Goal: Information Seeking & Learning: Learn about a topic

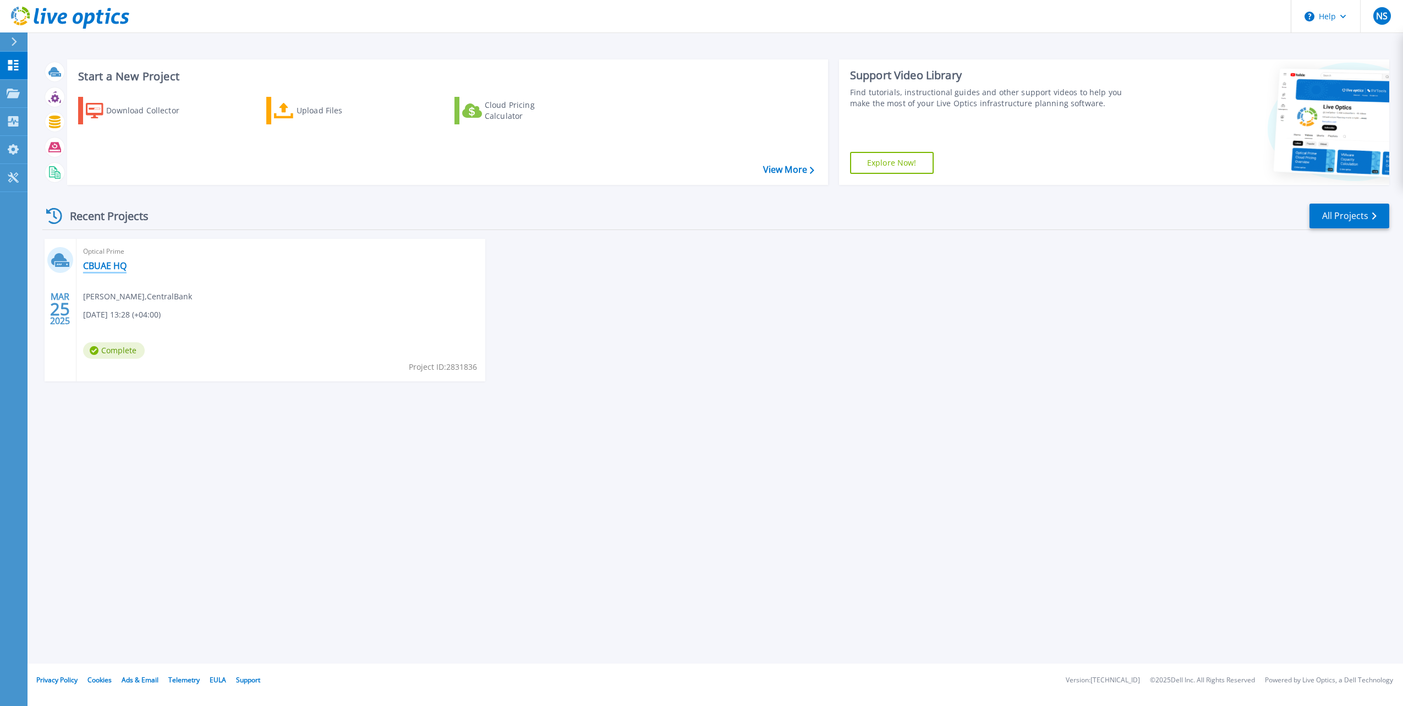
click at [101, 264] on link "CBUAE HQ" at bounding box center [104, 265] width 43 height 11
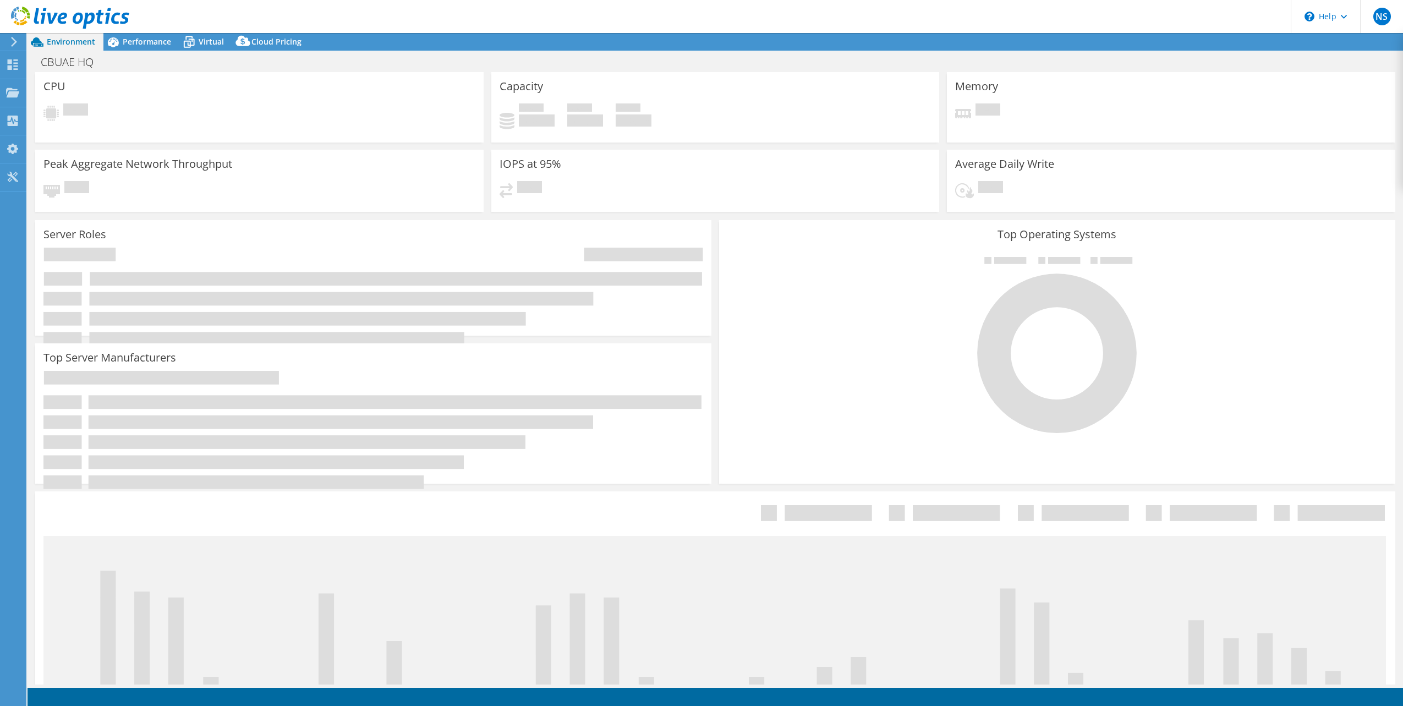
select select "EULondon"
select select "USD"
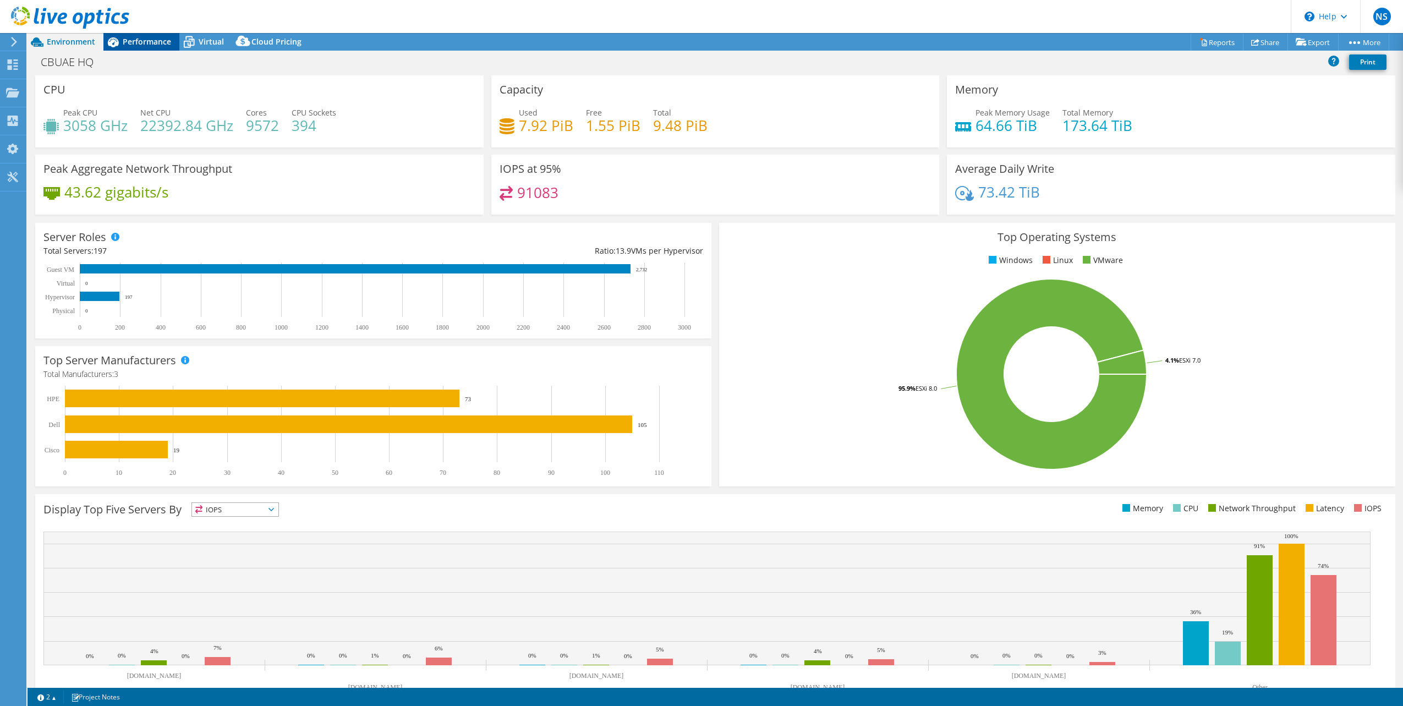
click at [139, 41] on span "Performance" at bounding box center [147, 41] width 48 height 10
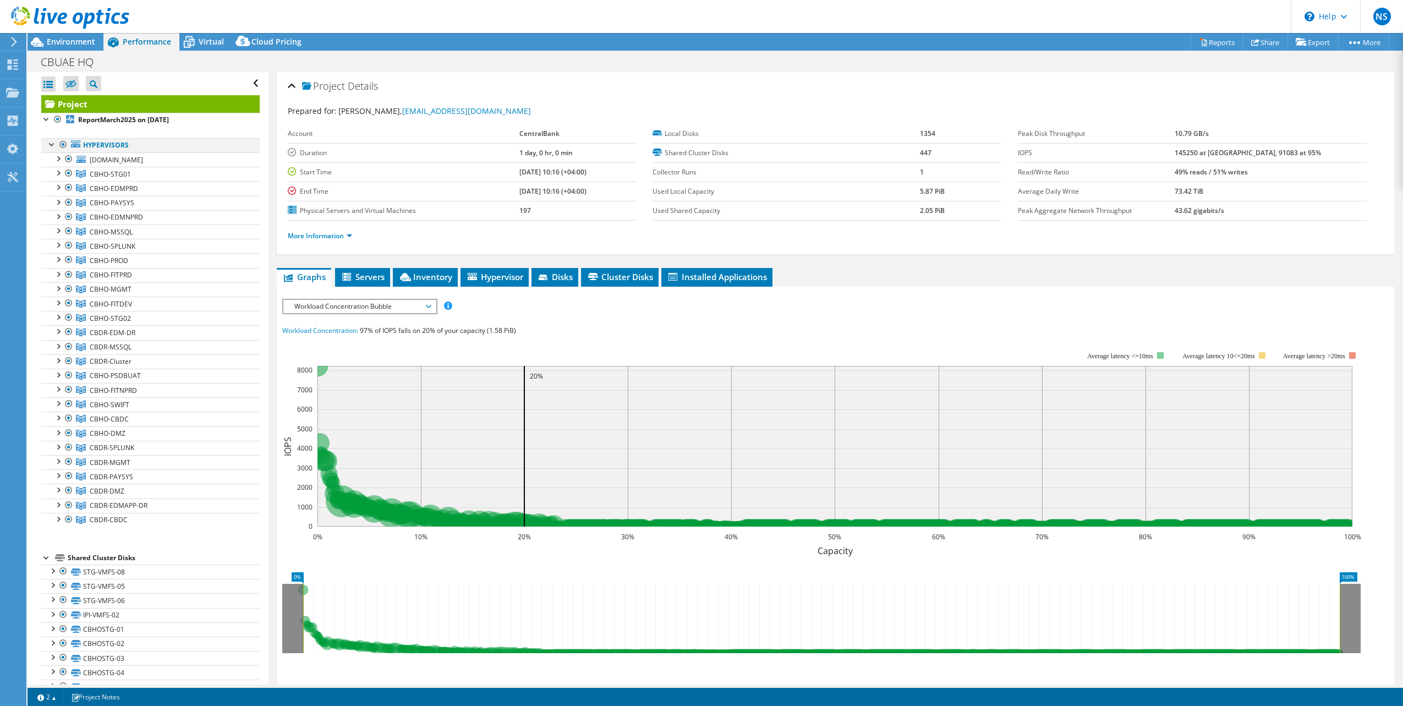
drag, startPoint x: 63, startPoint y: 141, endPoint x: 59, endPoint y: 145, distance: 6.2
click at [61, 141] on div at bounding box center [63, 144] width 11 height 13
click at [59, 145] on div at bounding box center [63, 144] width 11 height 13
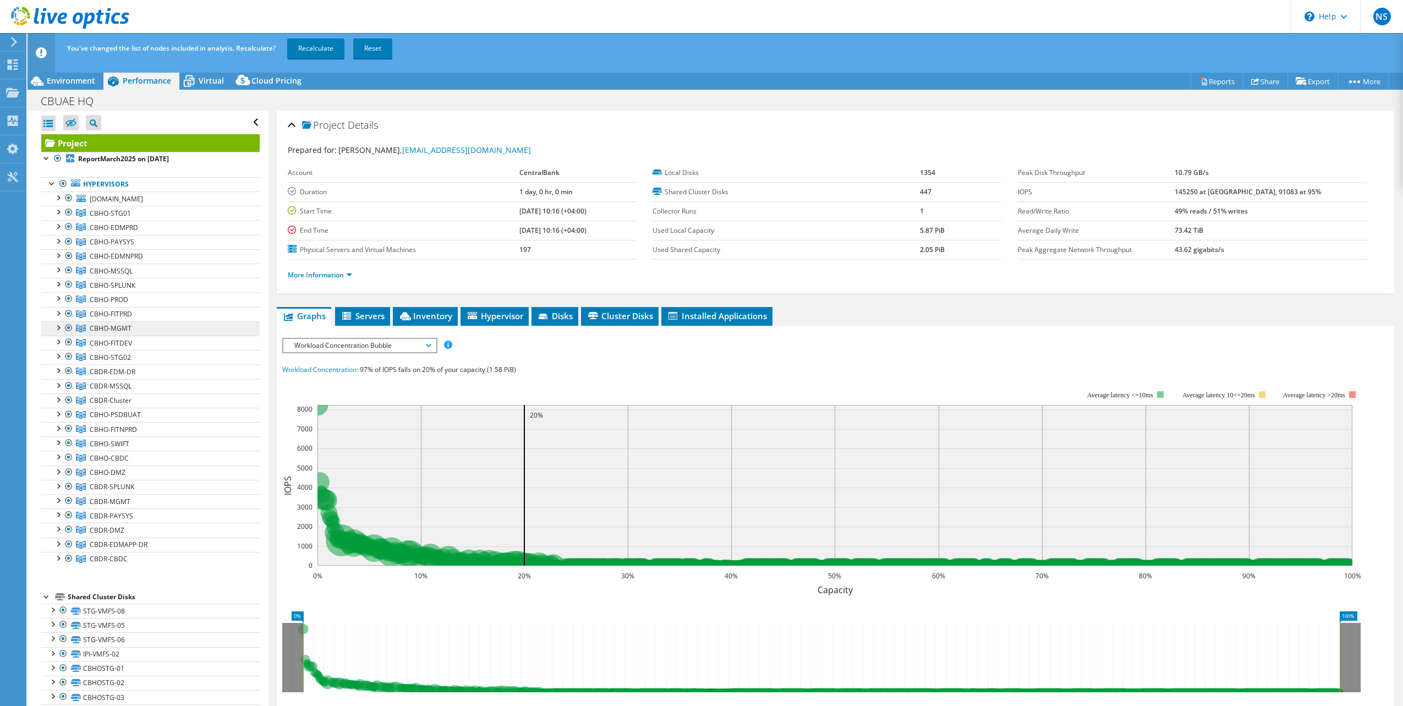
drag, startPoint x: 124, startPoint y: 299, endPoint x: 151, endPoint y: 321, distance: 34.8
click at [124, 218] on span "CBHO-PROD" at bounding box center [110, 213] width 41 height 9
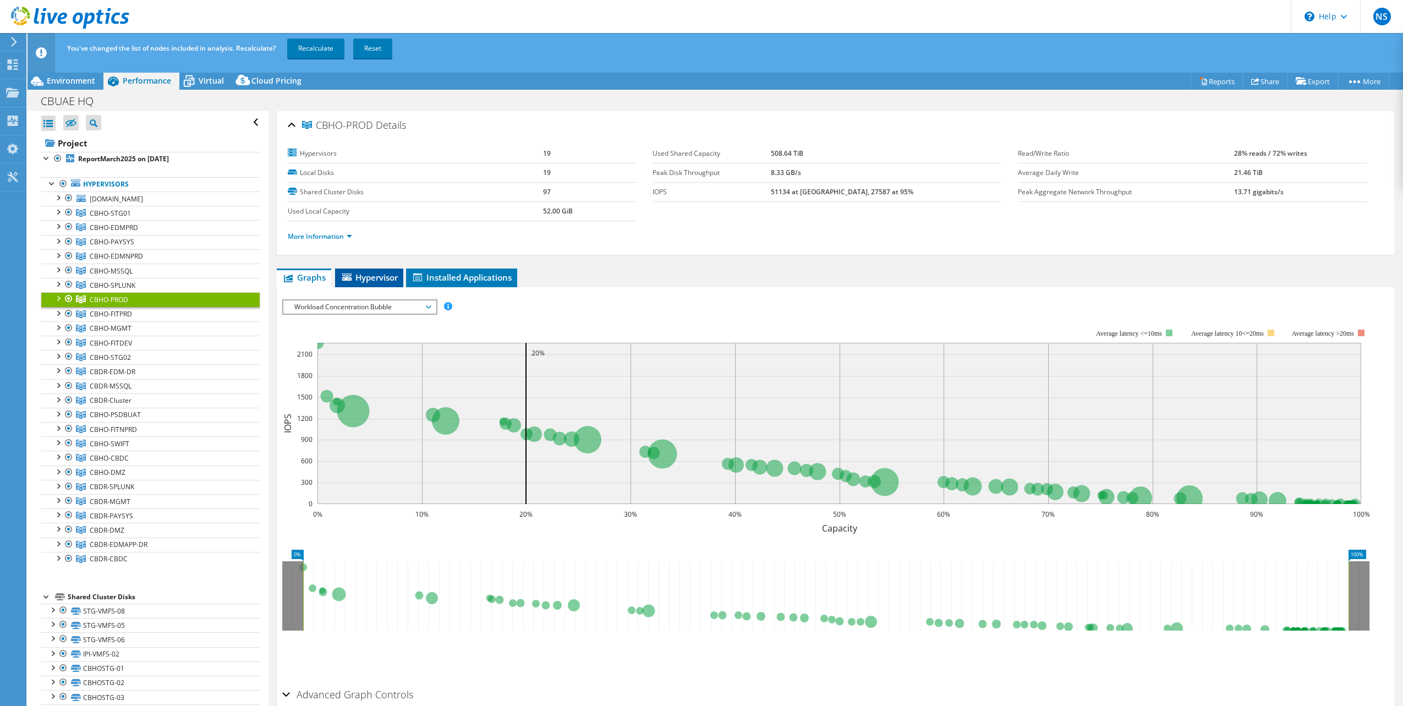
click at [378, 278] on span "Hypervisor" at bounding box center [369, 277] width 57 height 11
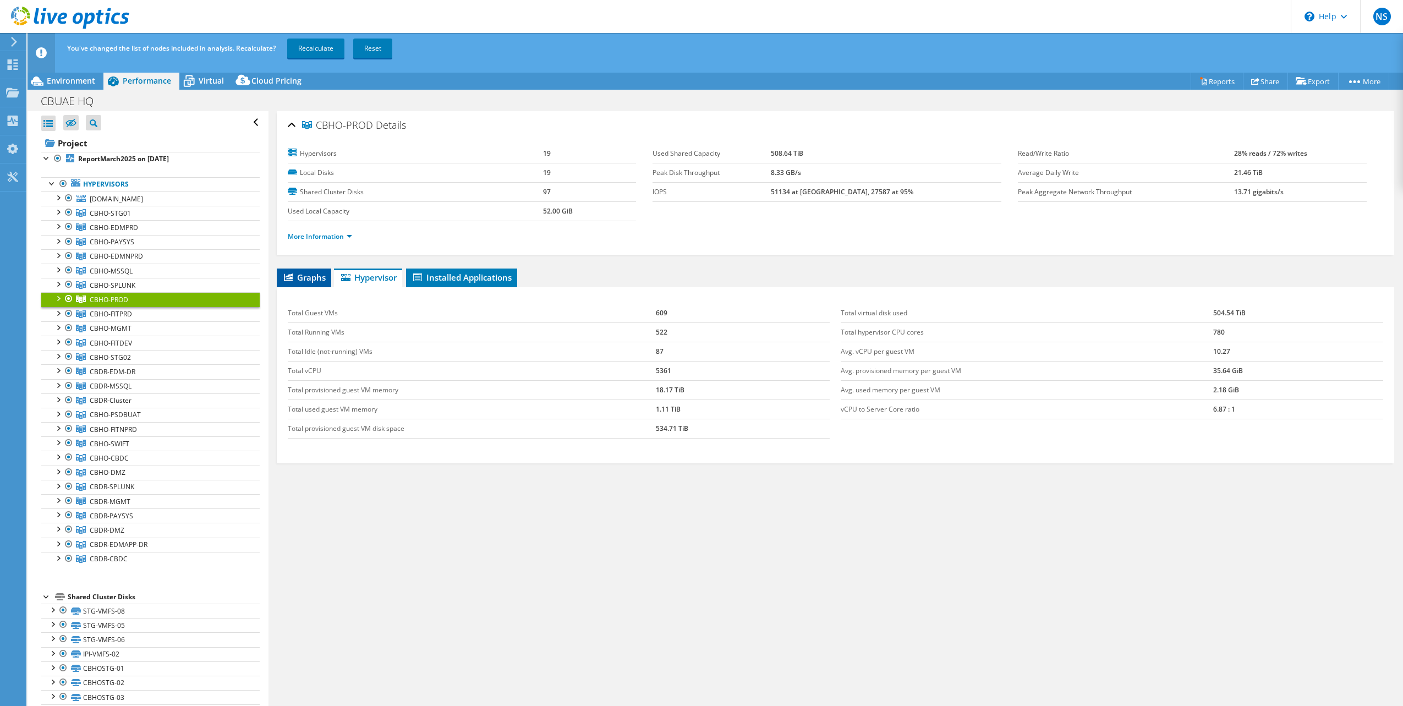
click at [300, 279] on span "Graphs" at bounding box center [303, 277] width 43 height 11
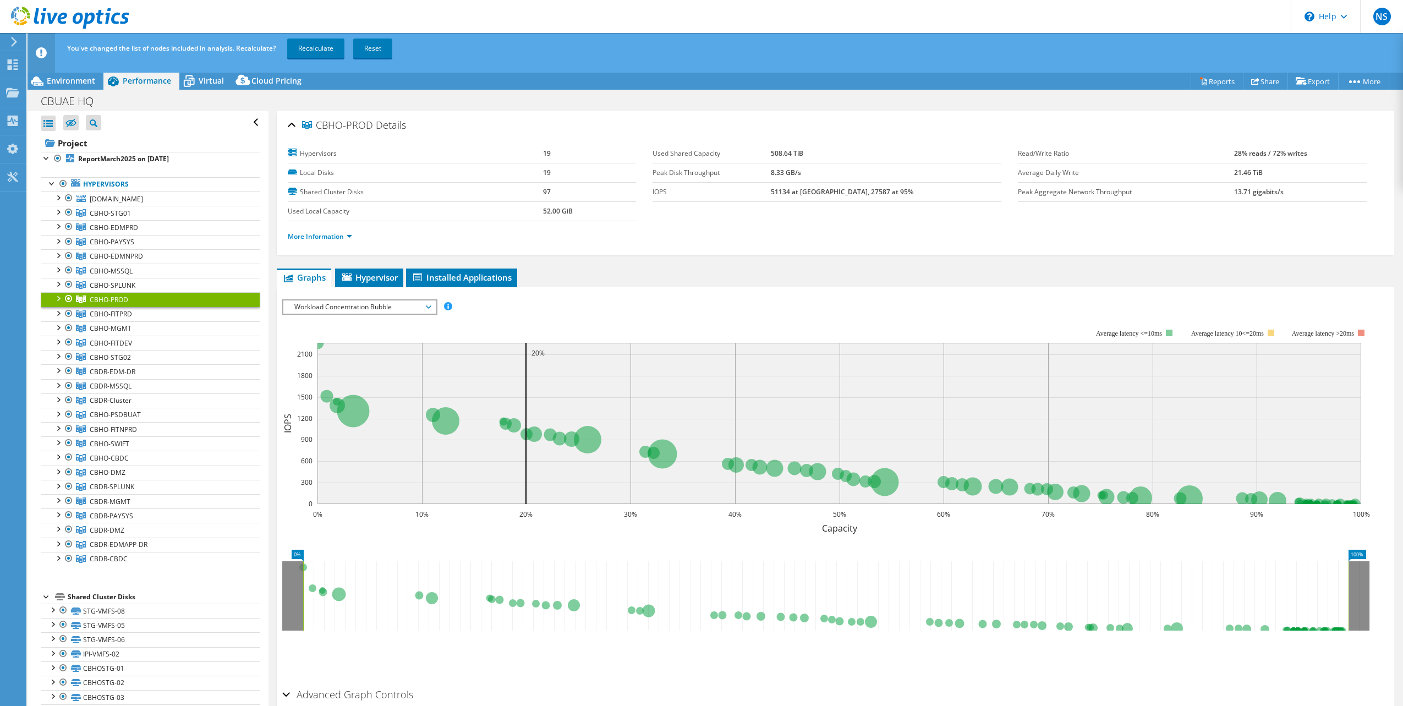
click at [380, 314] on div "Workload Concentration Bubble IOPS Disk Throughput IO Size Latency Queue Depth …" at bounding box center [359, 306] width 155 height 15
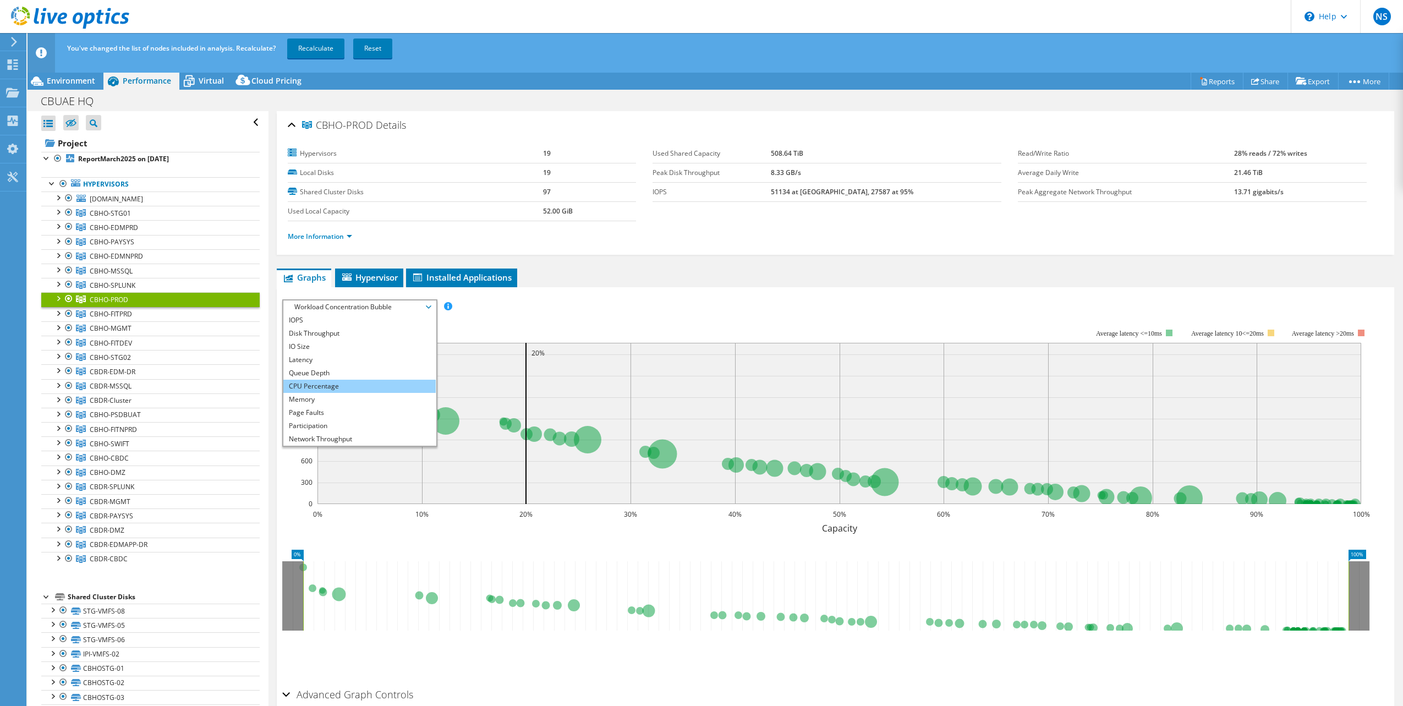
click at [358, 380] on li "CPU Percentage" at bounding box center [359, 386] width 152 height 13
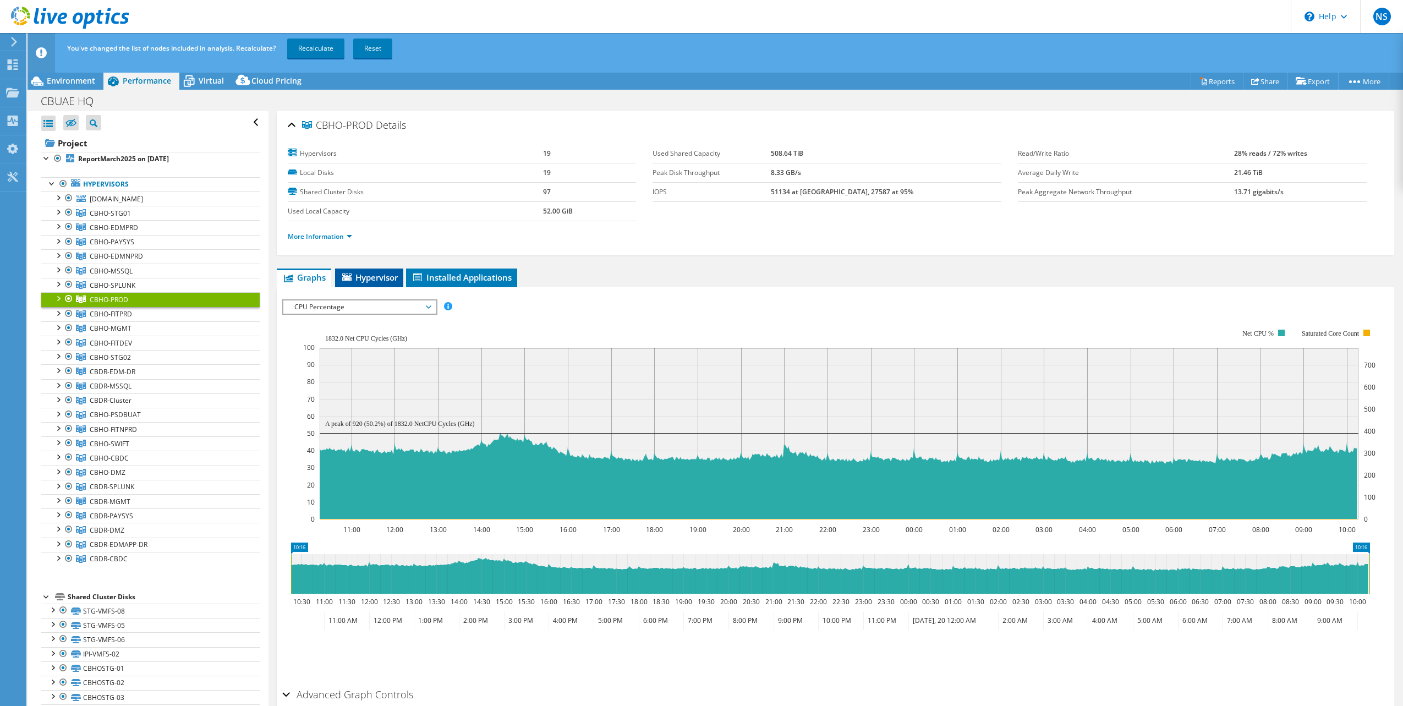
click at [388, 282] on span "Hypervisor" at bounding box center [369, 277] width 57 height 11
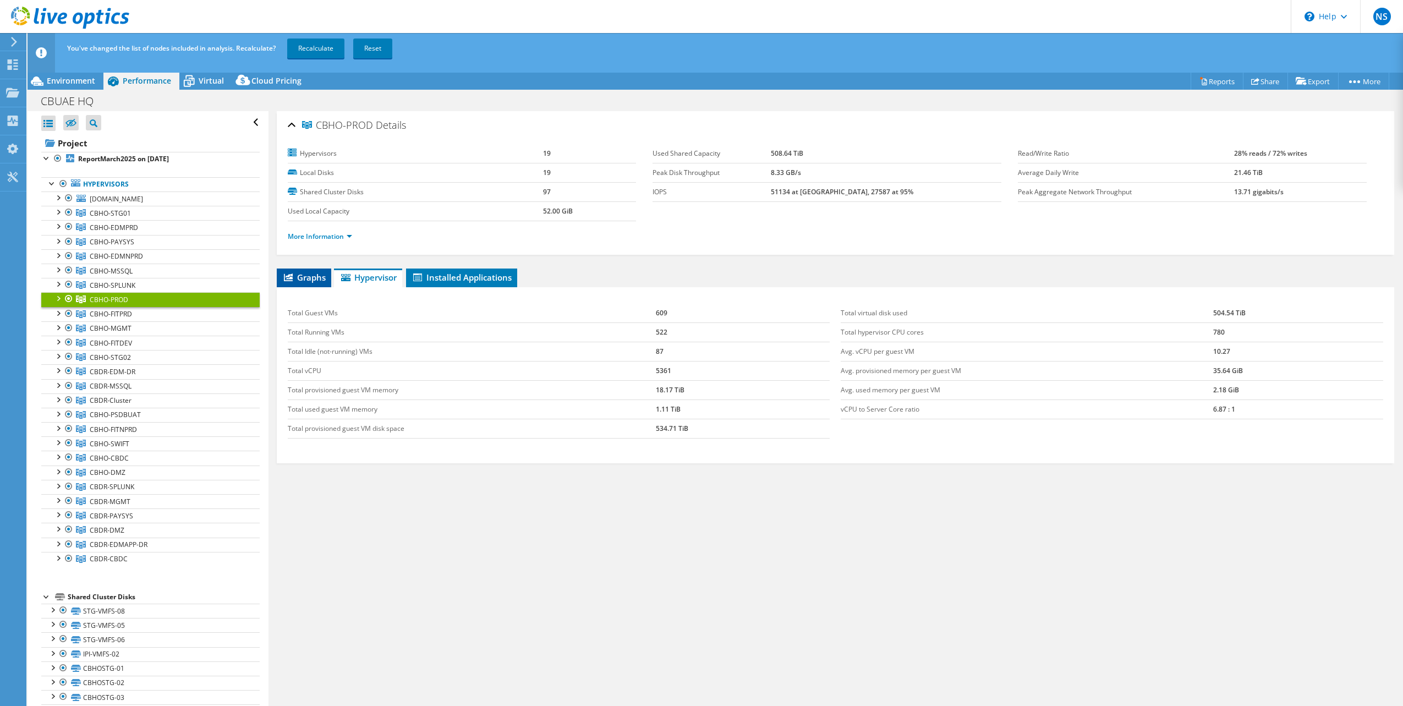
click at [316, 278] on span "Graphs" at bounding box center [303, 277] width 43 height 11
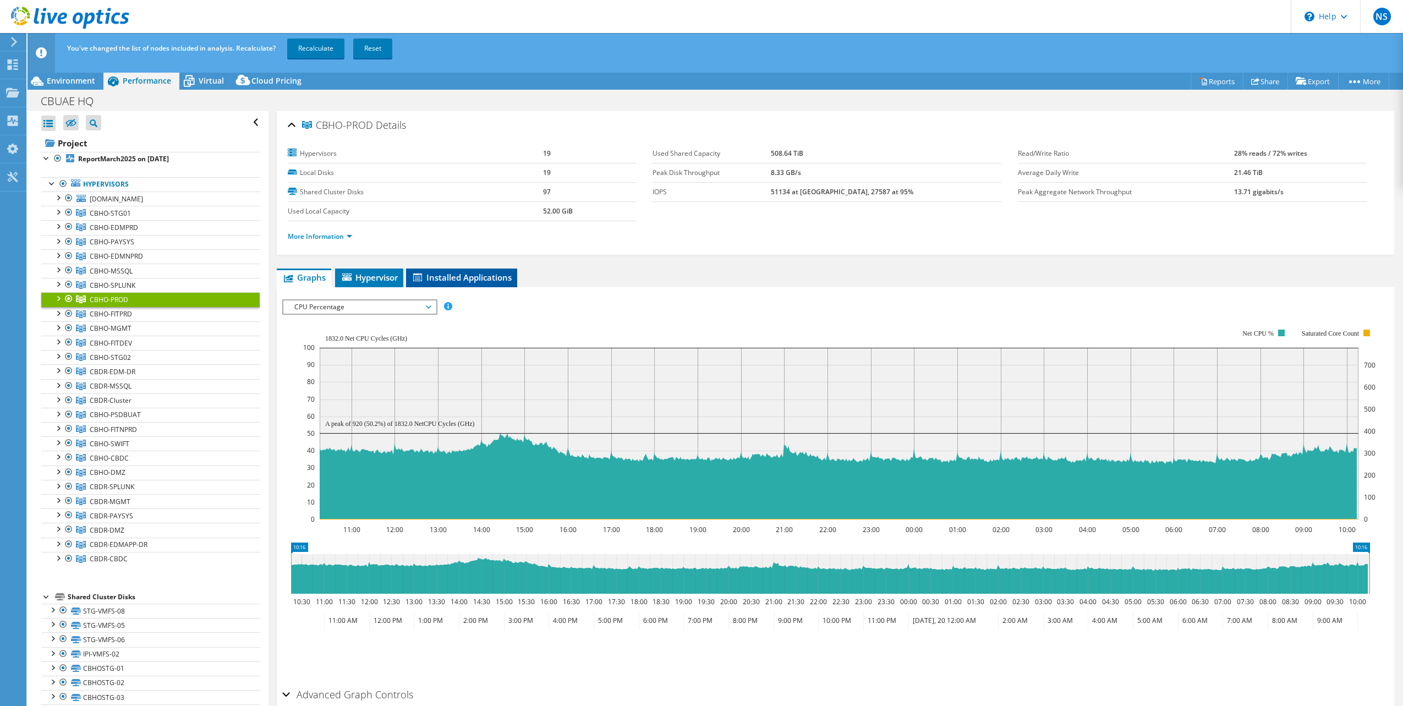
click at [448, 281] on span "Installed Applications" at bounding box center [462, 277] width 100 height 11
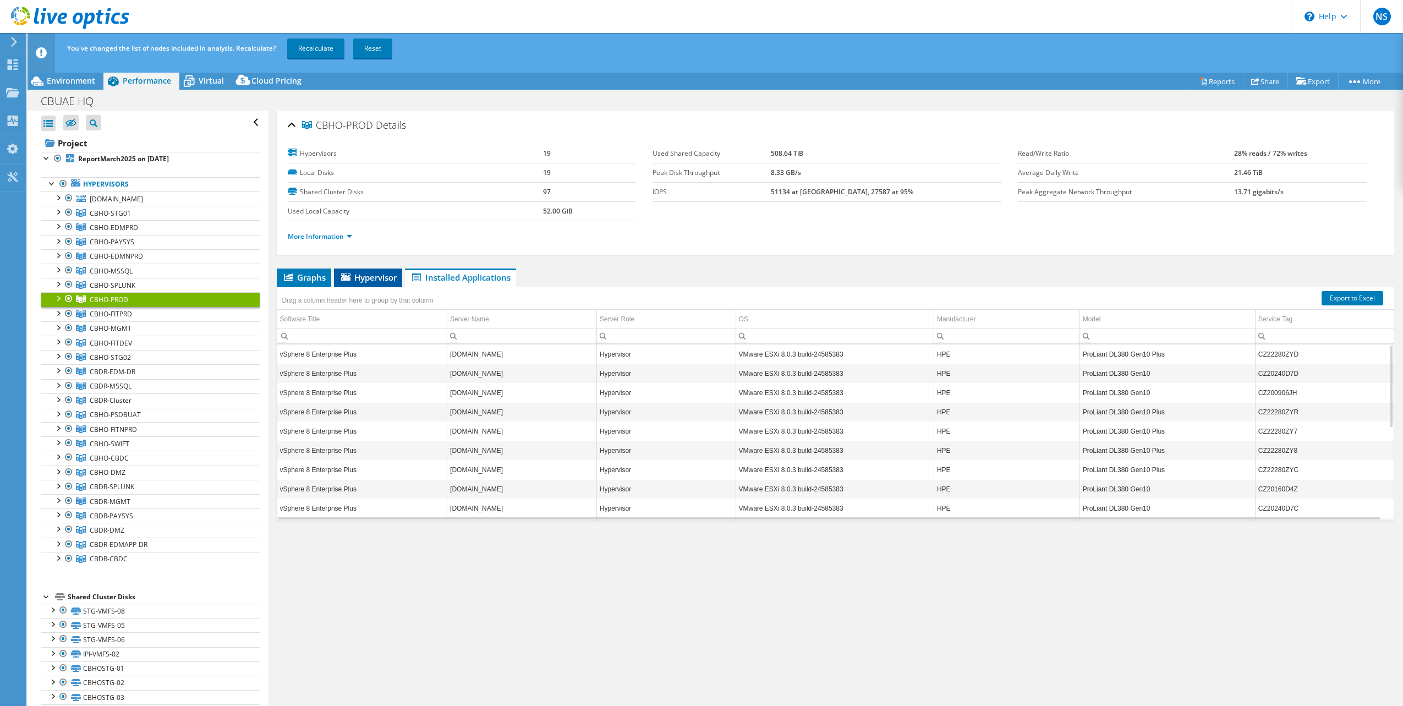
click at [371, 281] on span "Hypervisor" at bounding box center [367, 277] width 57 height 11
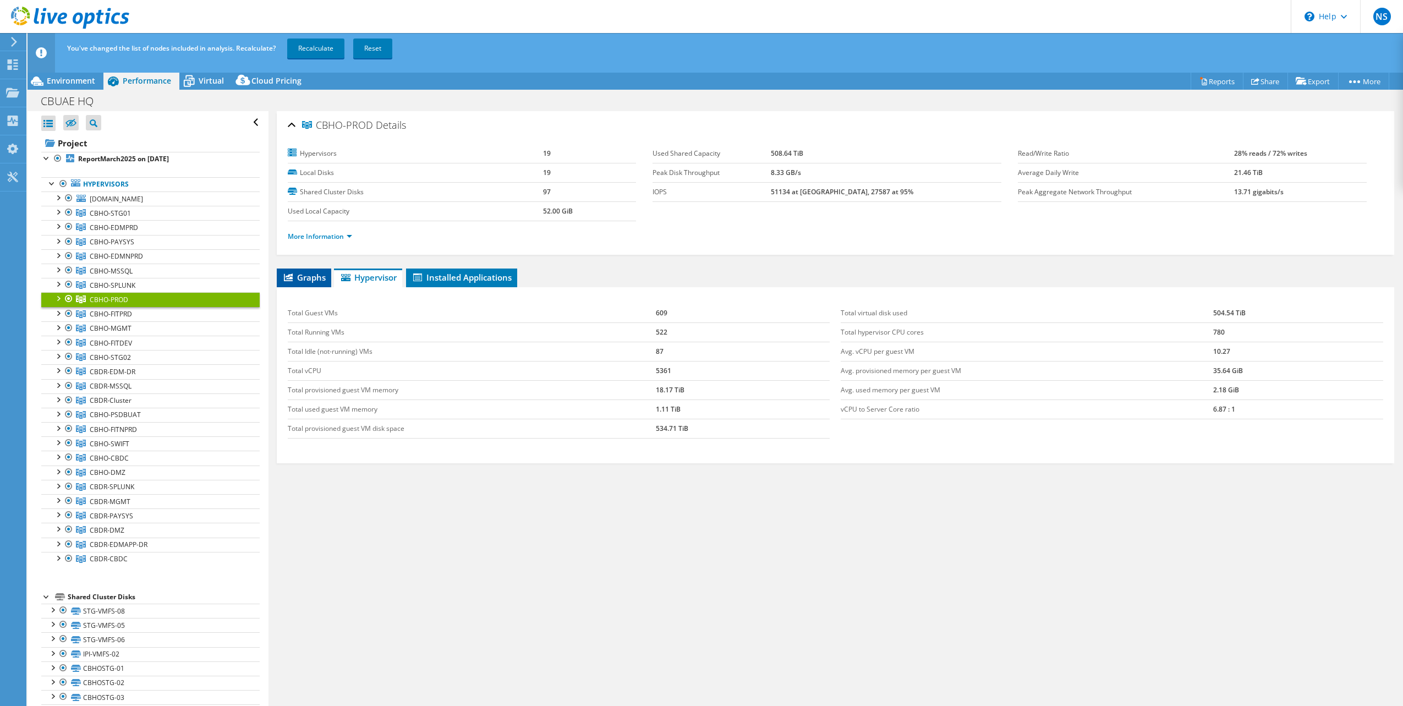
click at [312, 277] on span "Graphs" at bounding box center [303, 277] width 43 height 11
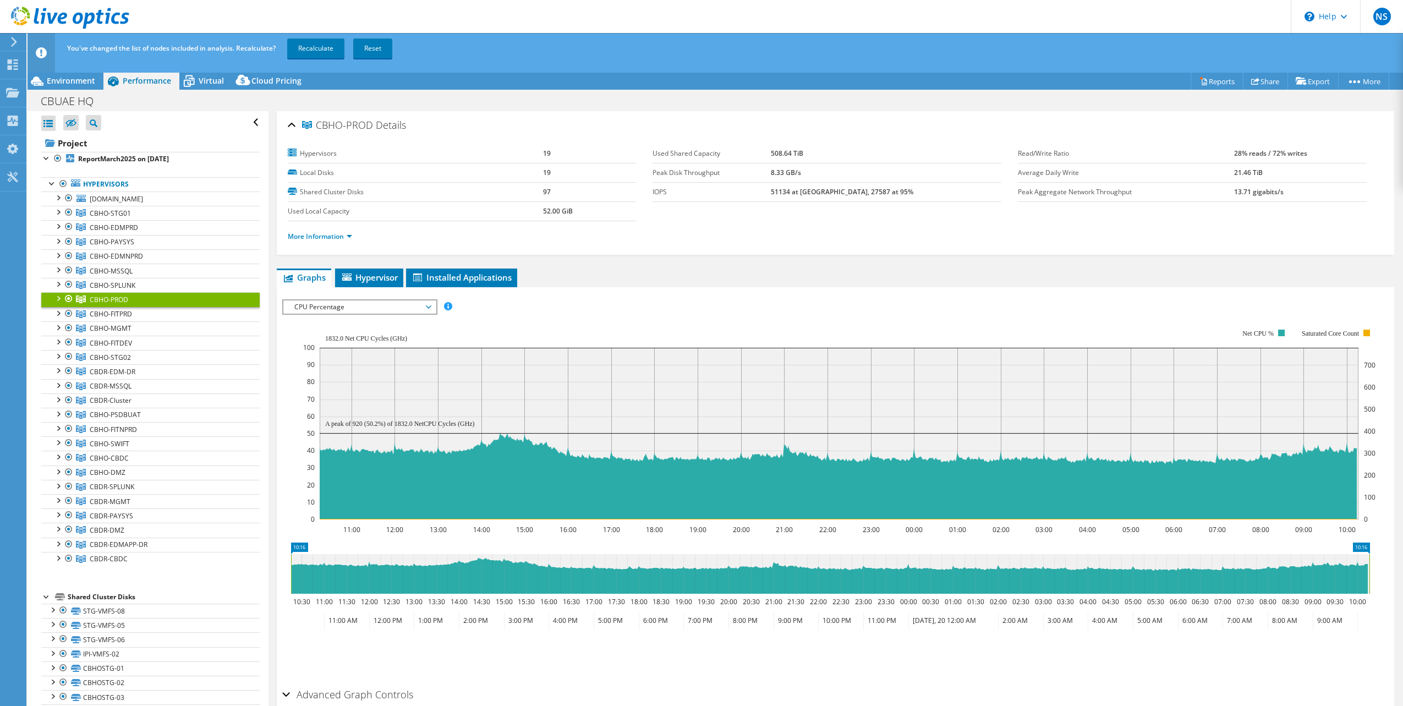
drag, startPoint x: 373, startPoint y: 310, endPoint x: 366, endPoint y: 305, distance: 8.3
click at [370, 310] on span "CPU Percentage" at bounding box center [359, 306] width 141 height 13
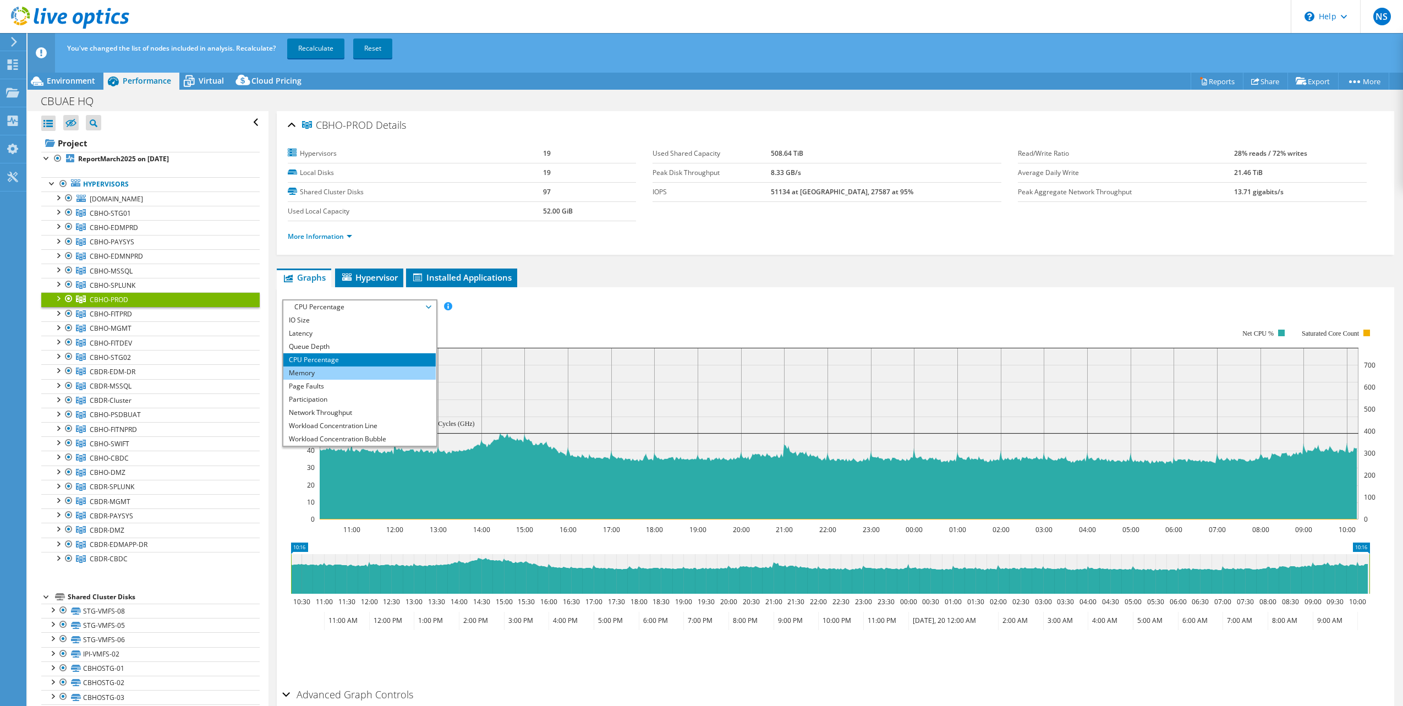
scroll to position [40, 0]
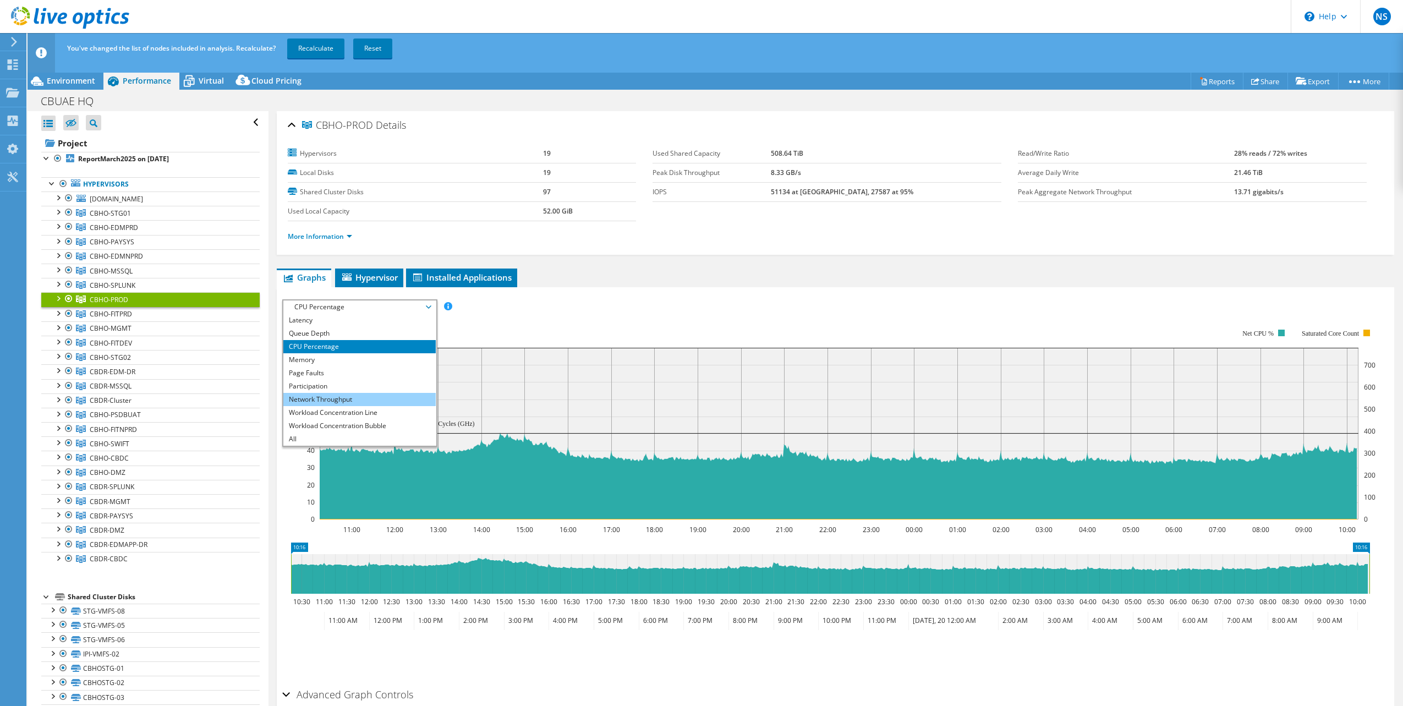
click at [369, 396] on li "Network Throughput" at bounding box center [359, 399] width 152 height 13
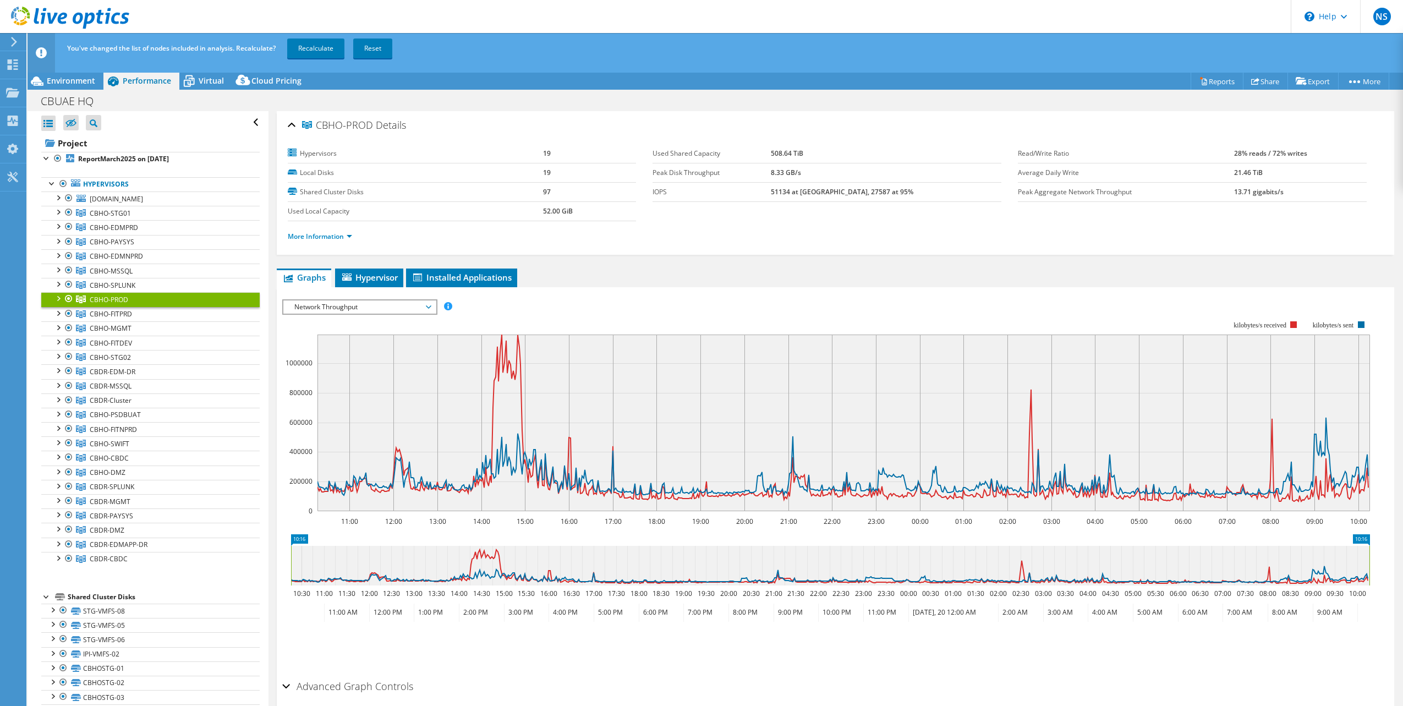
click at [373, 309] on span "Network Throughput" at bounding box center [359, 306] width 141 height 13
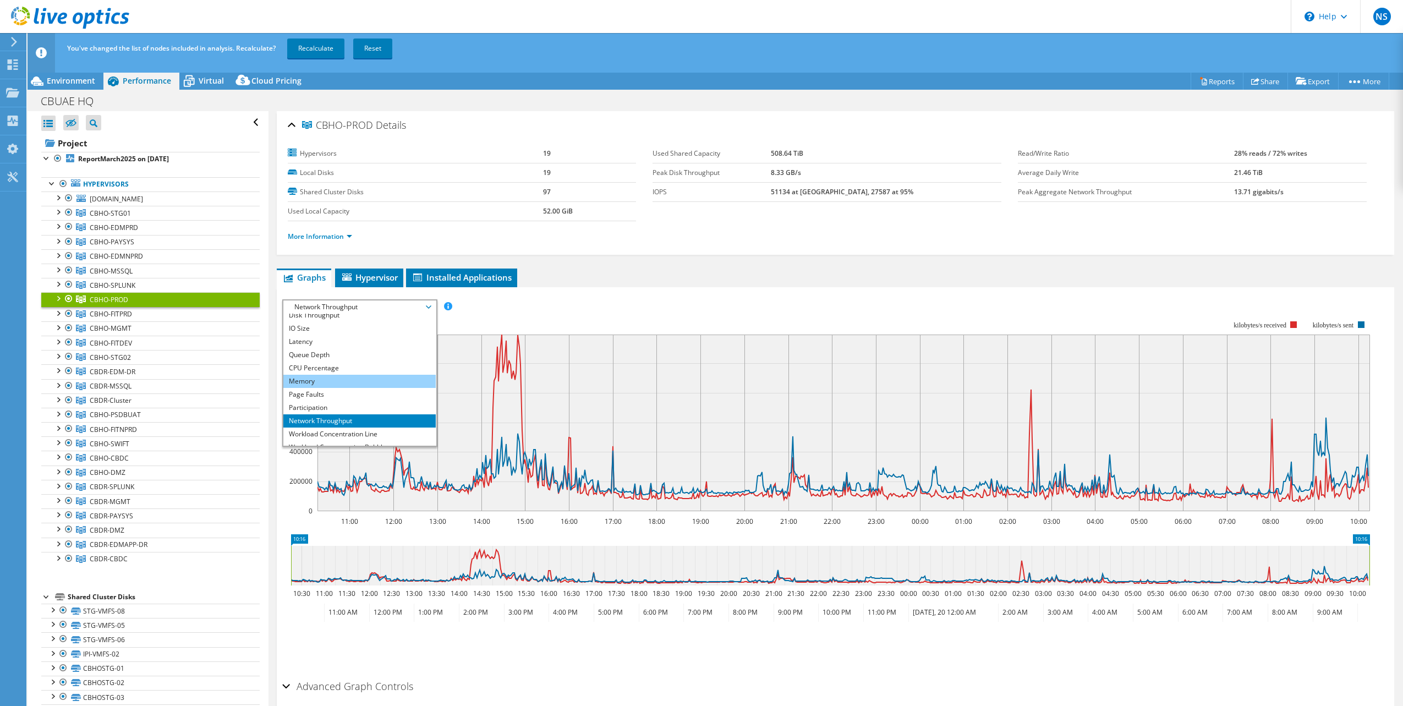
scroll to position [0, 0]
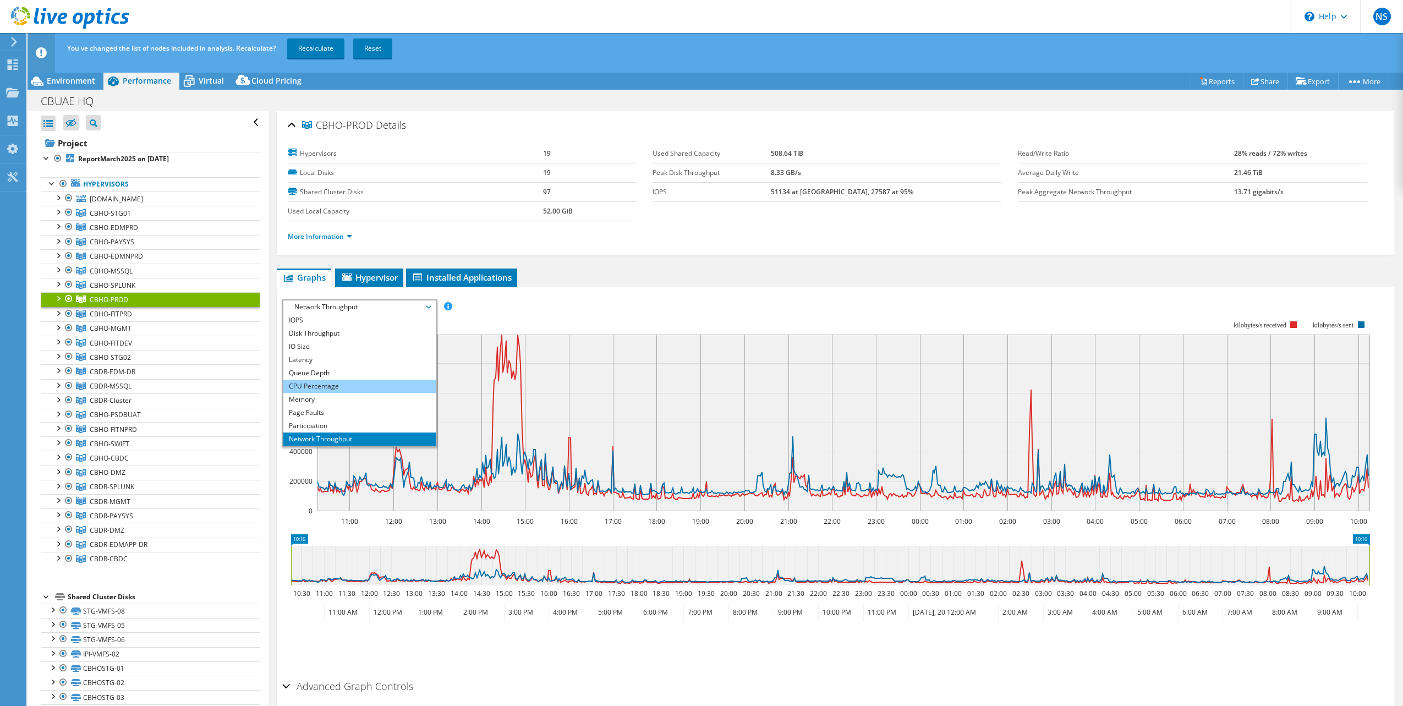
click at [355, 390] on li "CPU Percentage" at bounding box center [359, 386] width 152 height 13
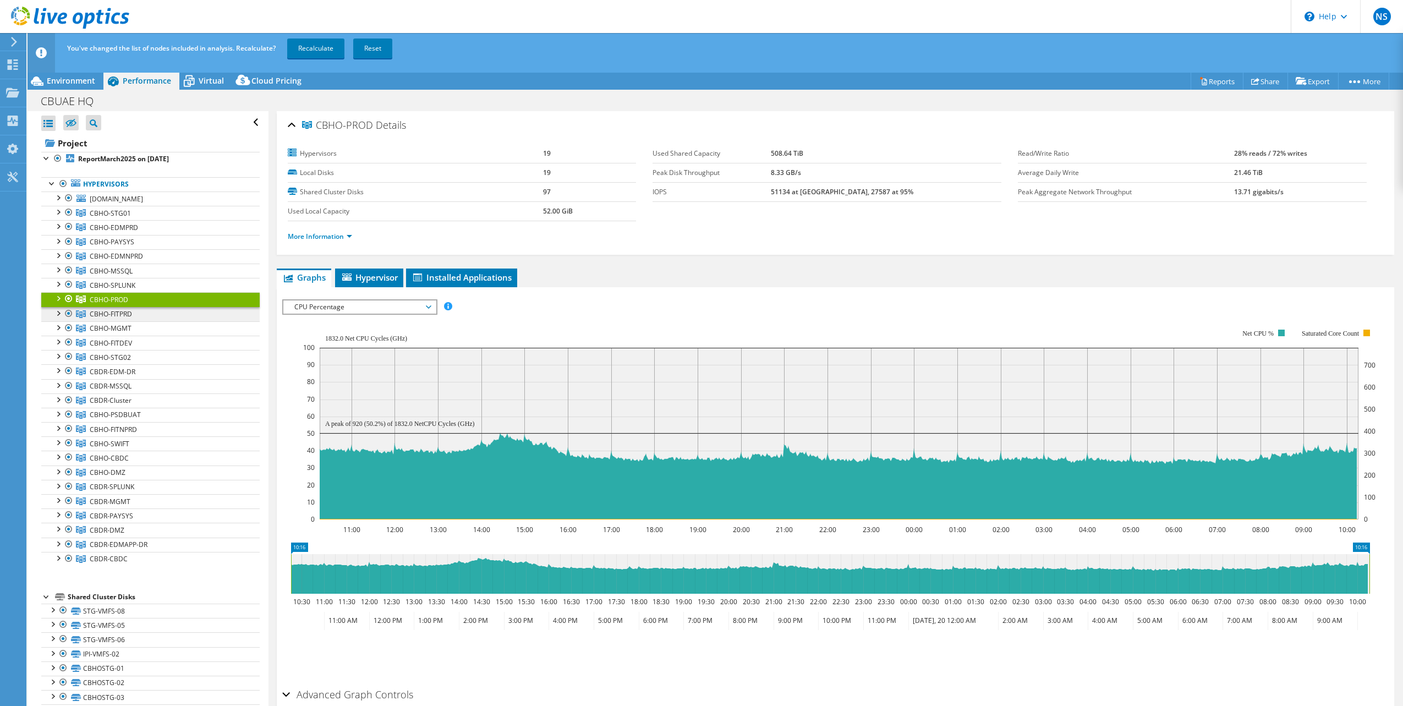
click at [117, 218] on span "CBHO-FITPRD" at bounding box center [110, 213] width 41 height 9
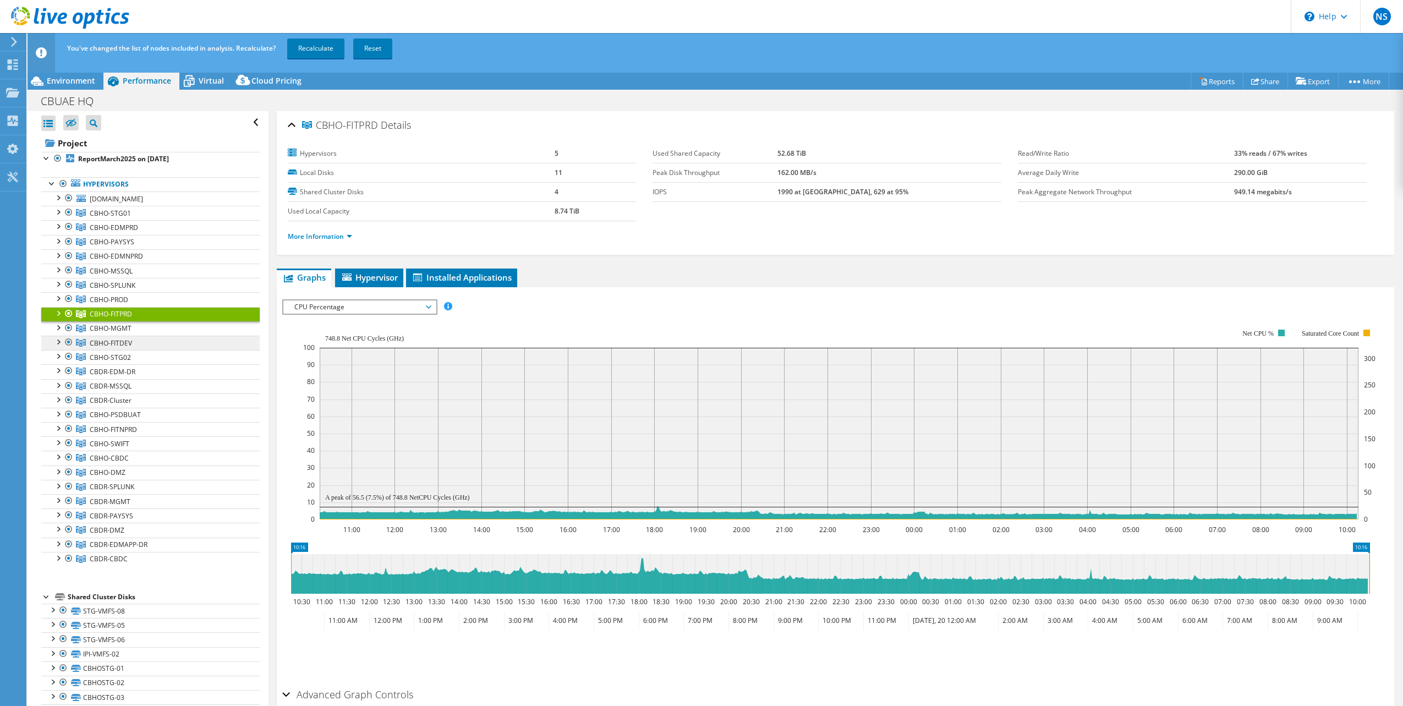
click at [141, 220] on link "CBHO-FITDEV" at bounding box center [150, 213] width 218 height 14
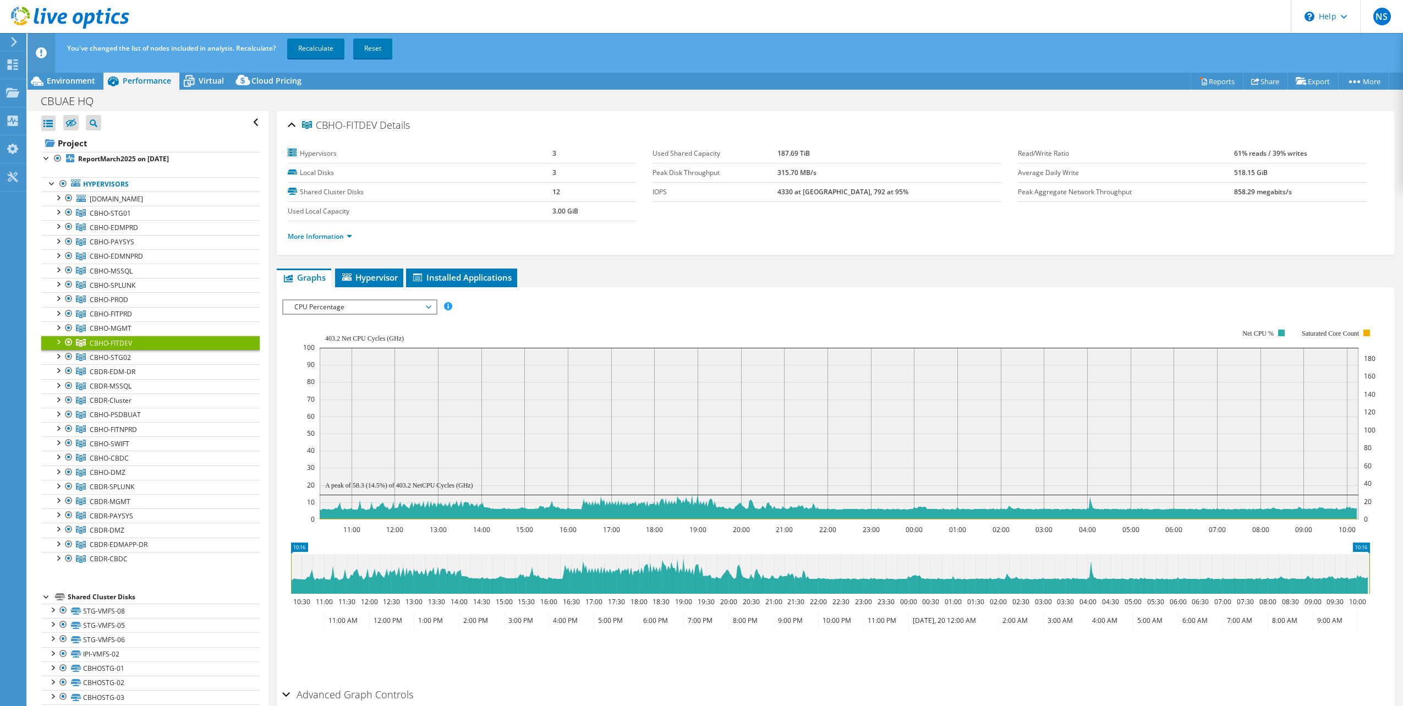
click at [59, 338] on div at bounding box center [57, 341] width 11 height 11
click at [58, 338] on div at bounding box center [57, 341] width 11 height 11
click at [359, 273] on span "Hypervisor" at bounding box center [369, 277] width 57 height 11
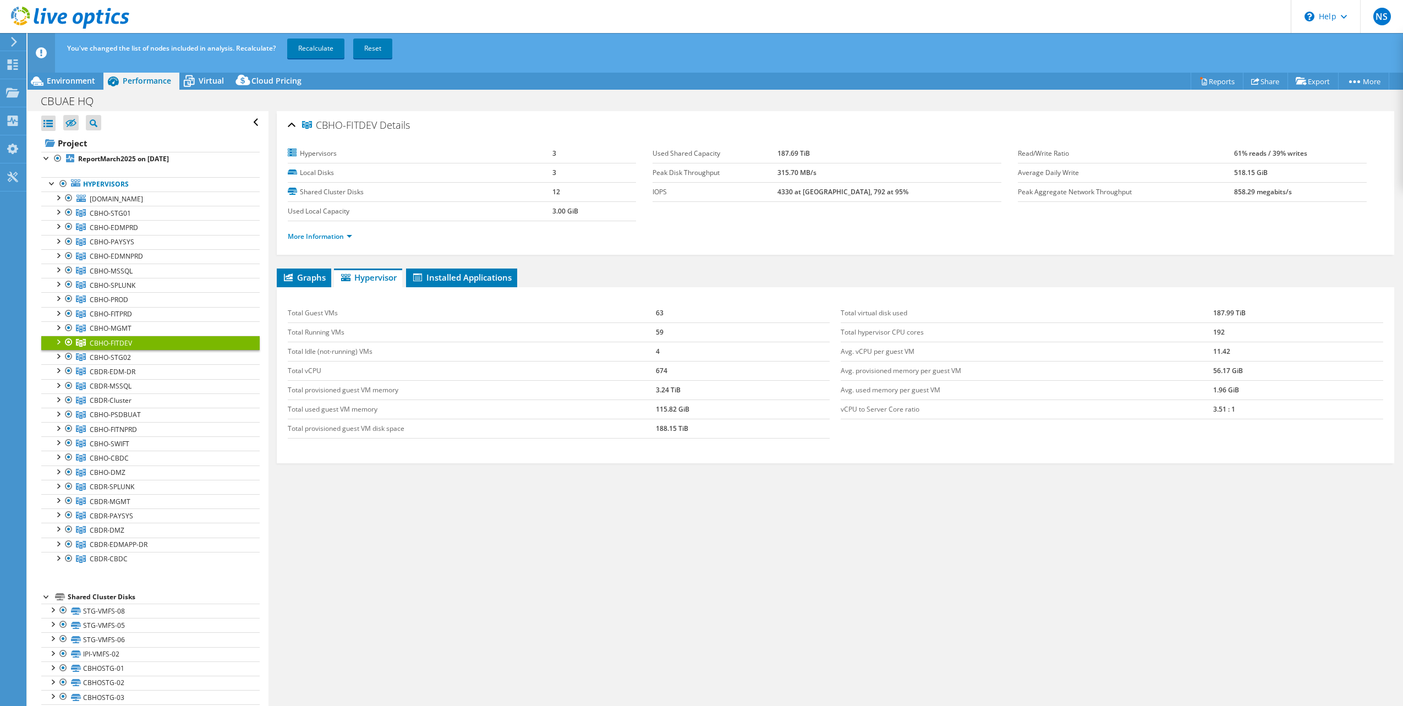
click at [56, 345] on div at bounding box center [57, 341] width 11 height 11
click at [97, 359] on link "[DOMAIN_NAME]" at bounding box center [150, 357] width 218 height 14
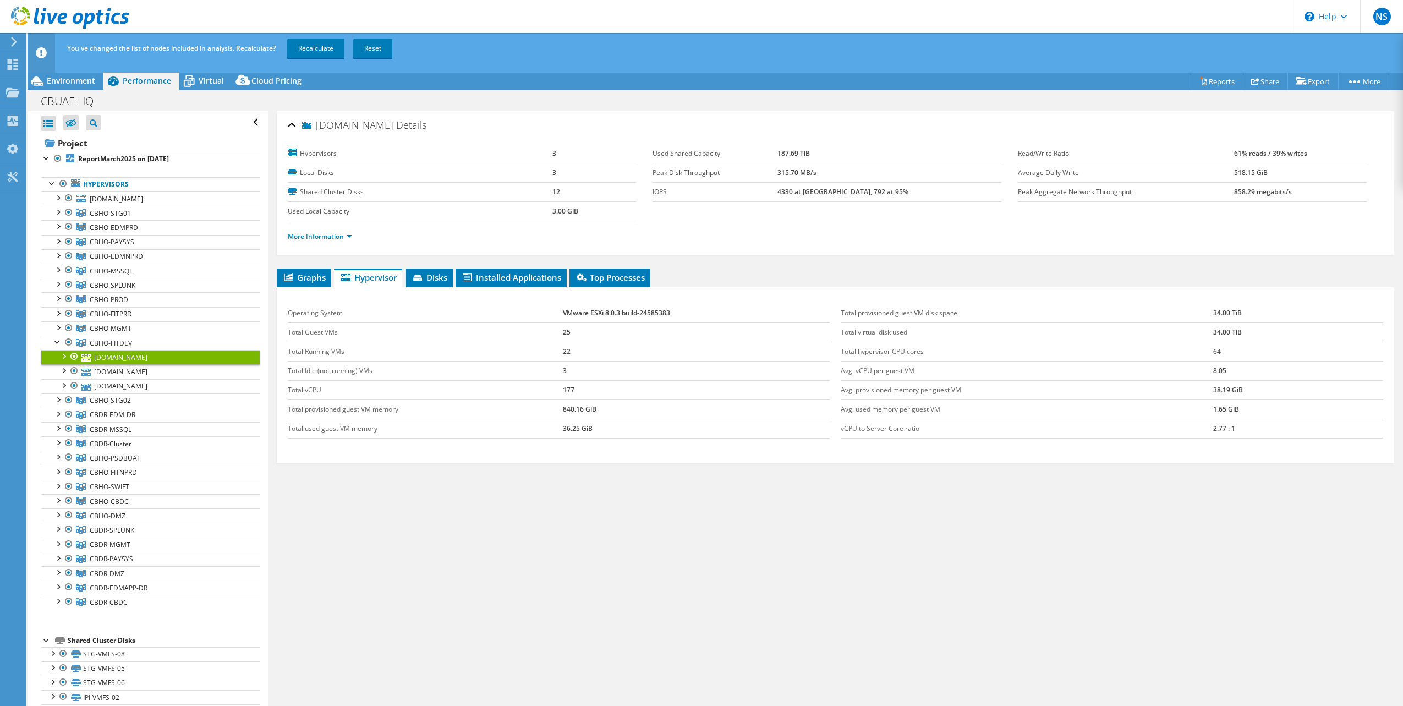
click at [64, 355] on div at bounding box center [63, 355] width 11 height 11
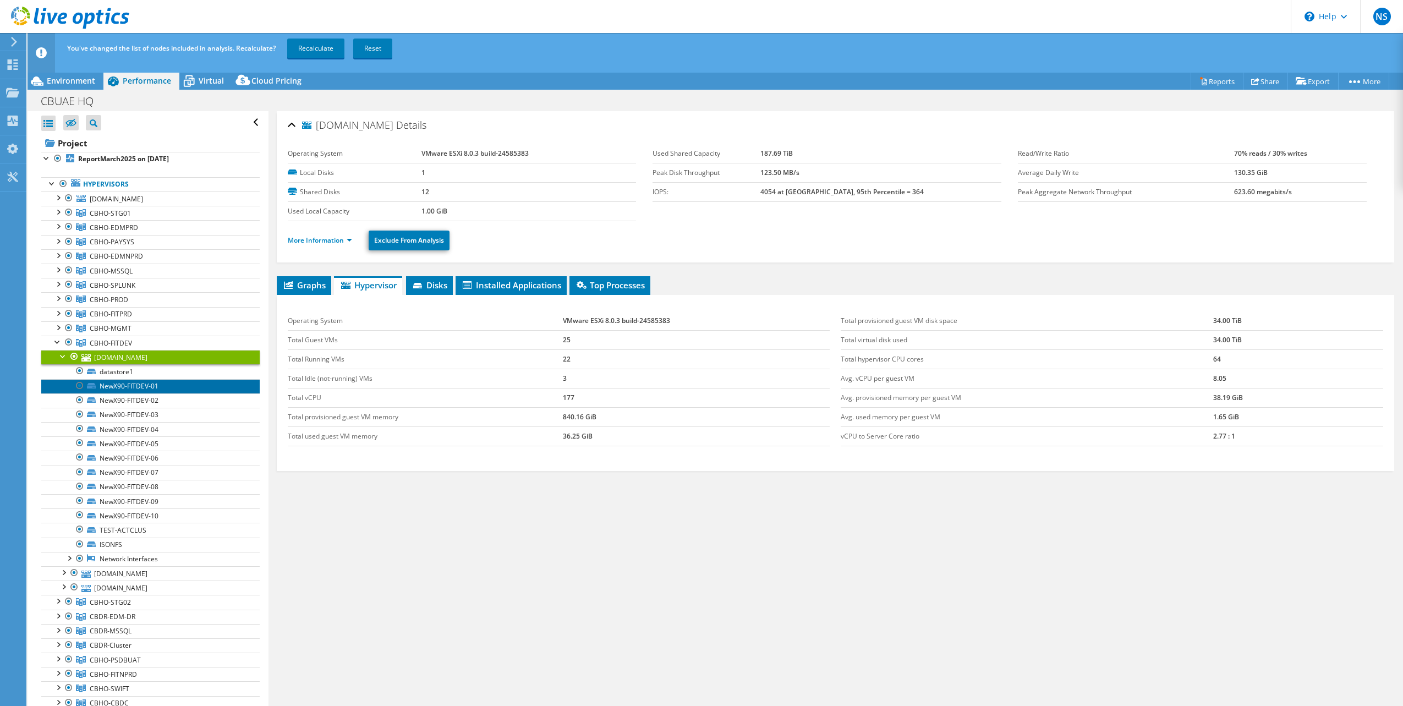
click at [120, 387] on link "NewX90-FITDEV-01" at bounding box center [150, 386] width 218 height 14
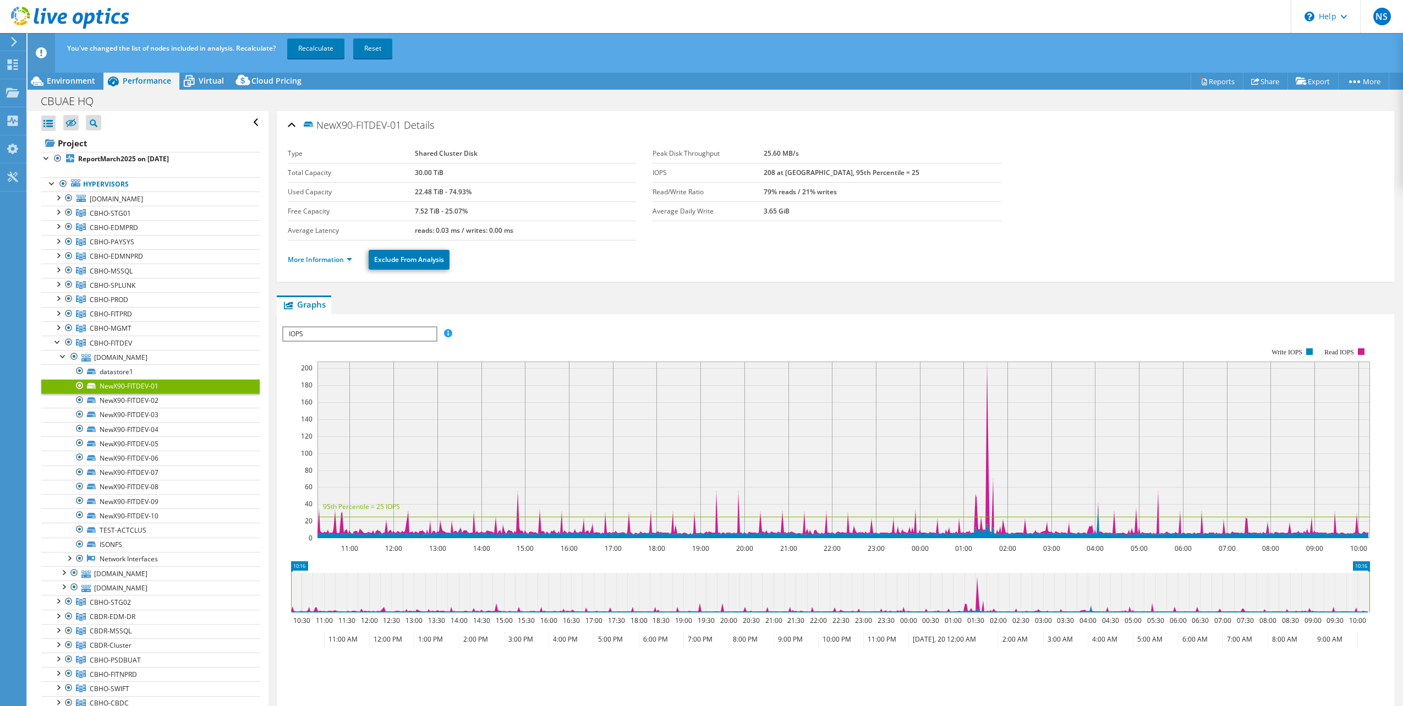
click at [364, 339] on span "IOPS" at bounding box center [359, 333] width 152 height 13
click at [325, 413] on li "All" at bounding box center [359, 413] width 152 height 13
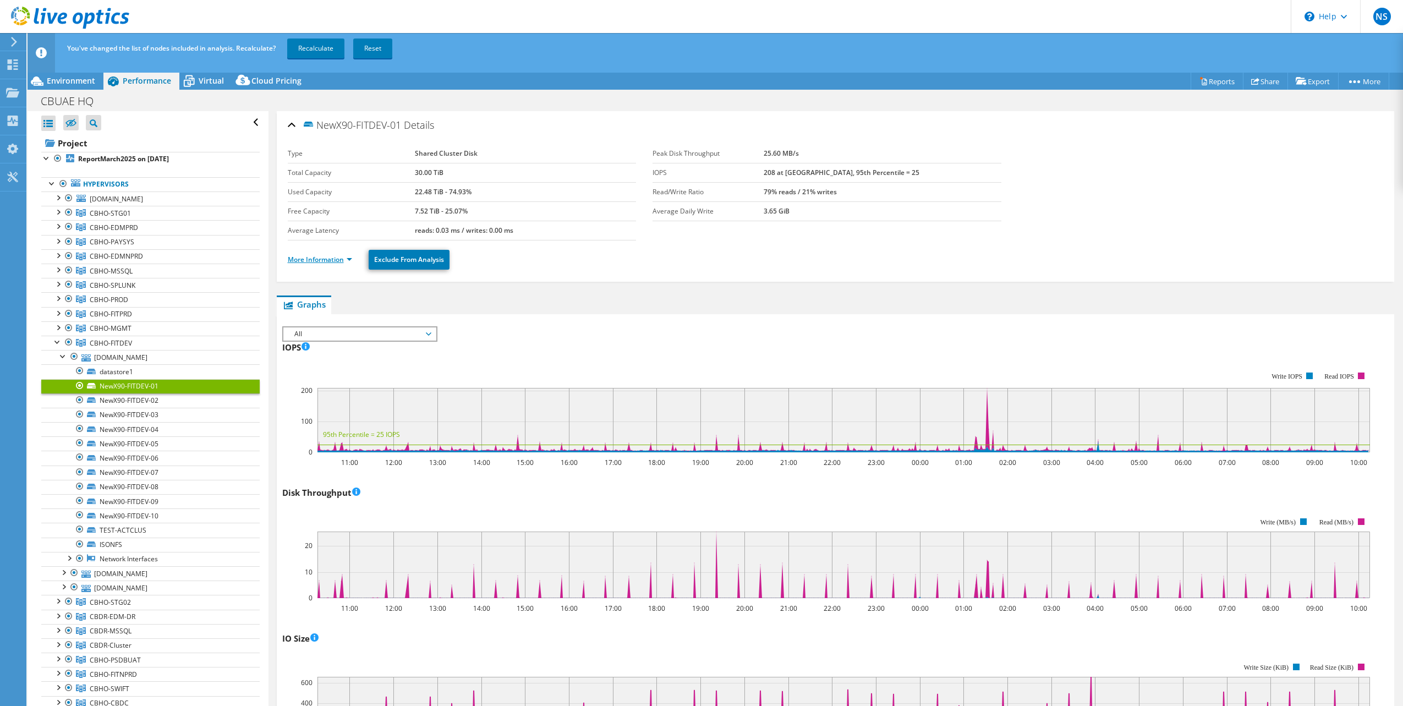
click at [328, 259] on link "More Information" at bounding box center [320, 259] width 64 height 9
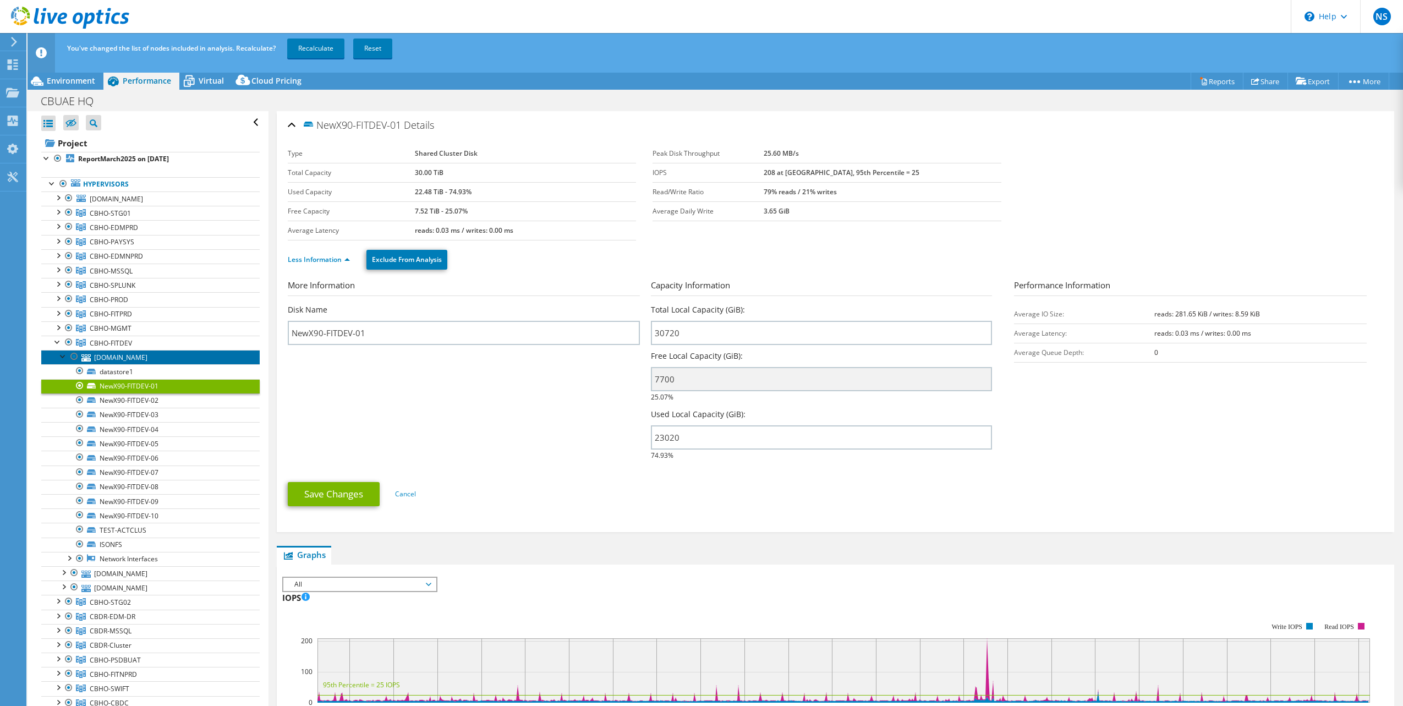
click at [126, 360] on link "[DOMAIN_NAME]" at bounding box center [150, 357] width 218 height 14
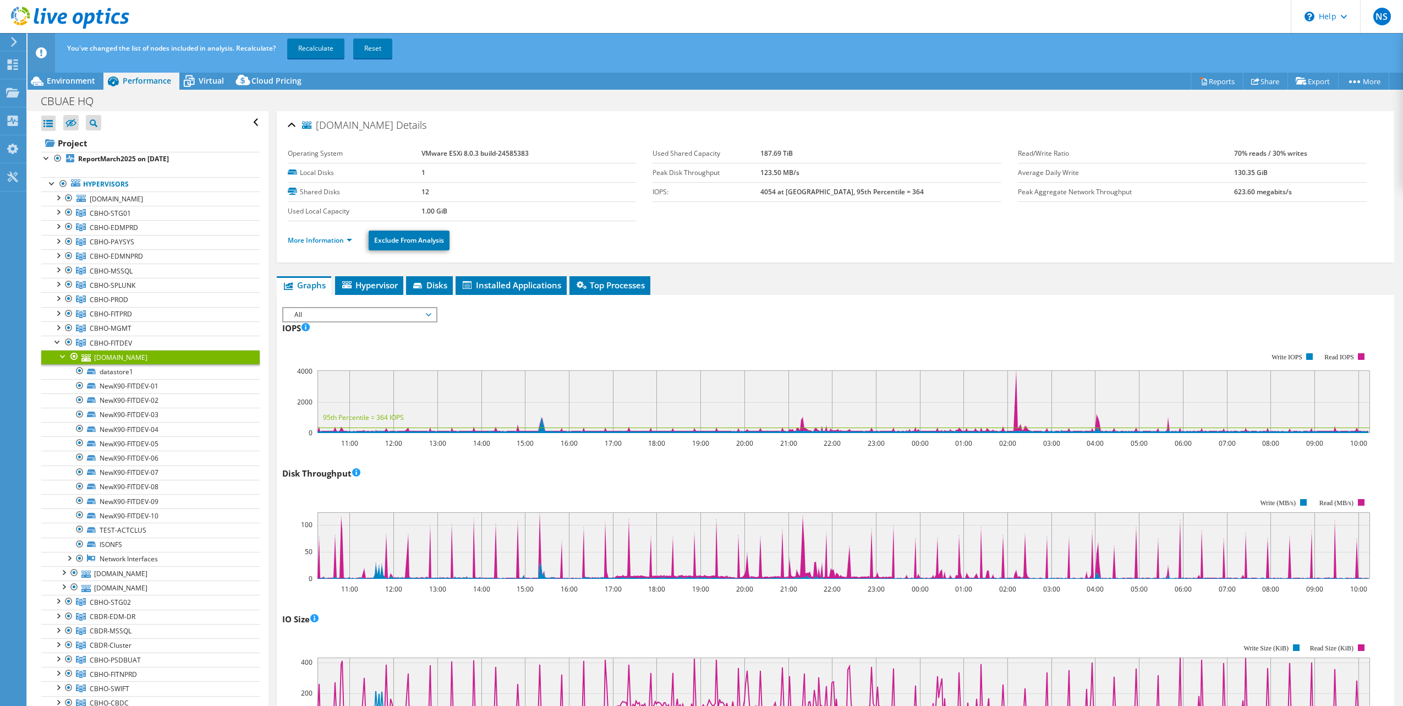
click at [64, 355] on div at bounding box center [63, 355] width 11 height 11
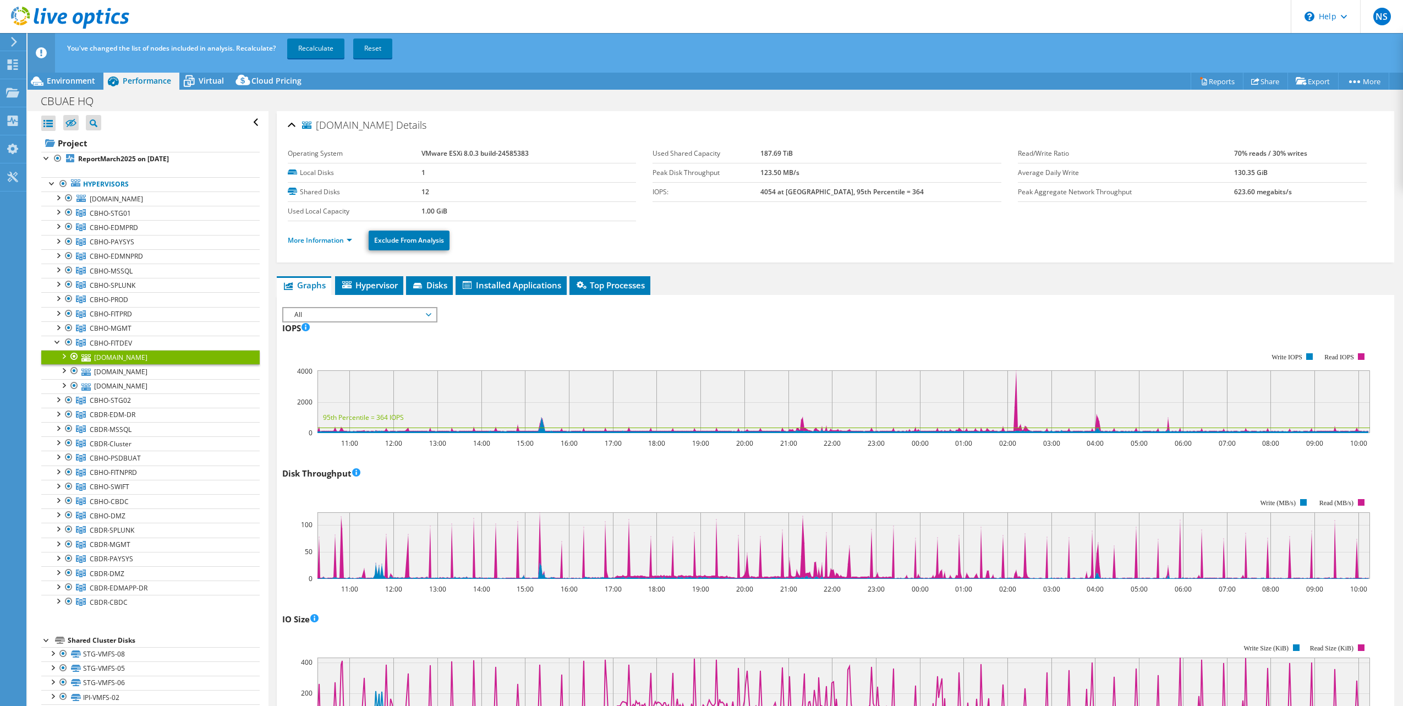
click at [64, 360] on div at bounding box center [63, 355] width 11 height 11
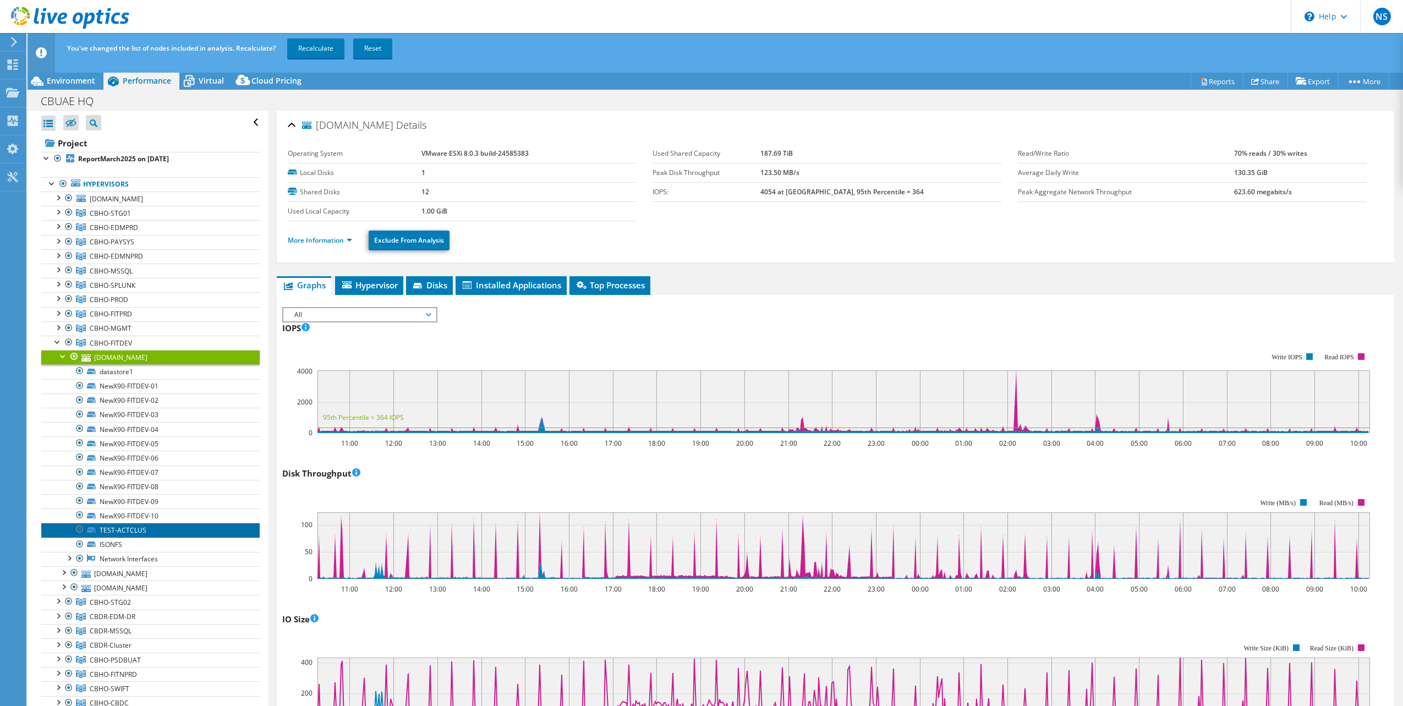
click at [136, 529] on link "TEST-ACTCLUS" at bounding box center [150, 530] width 218 height 14
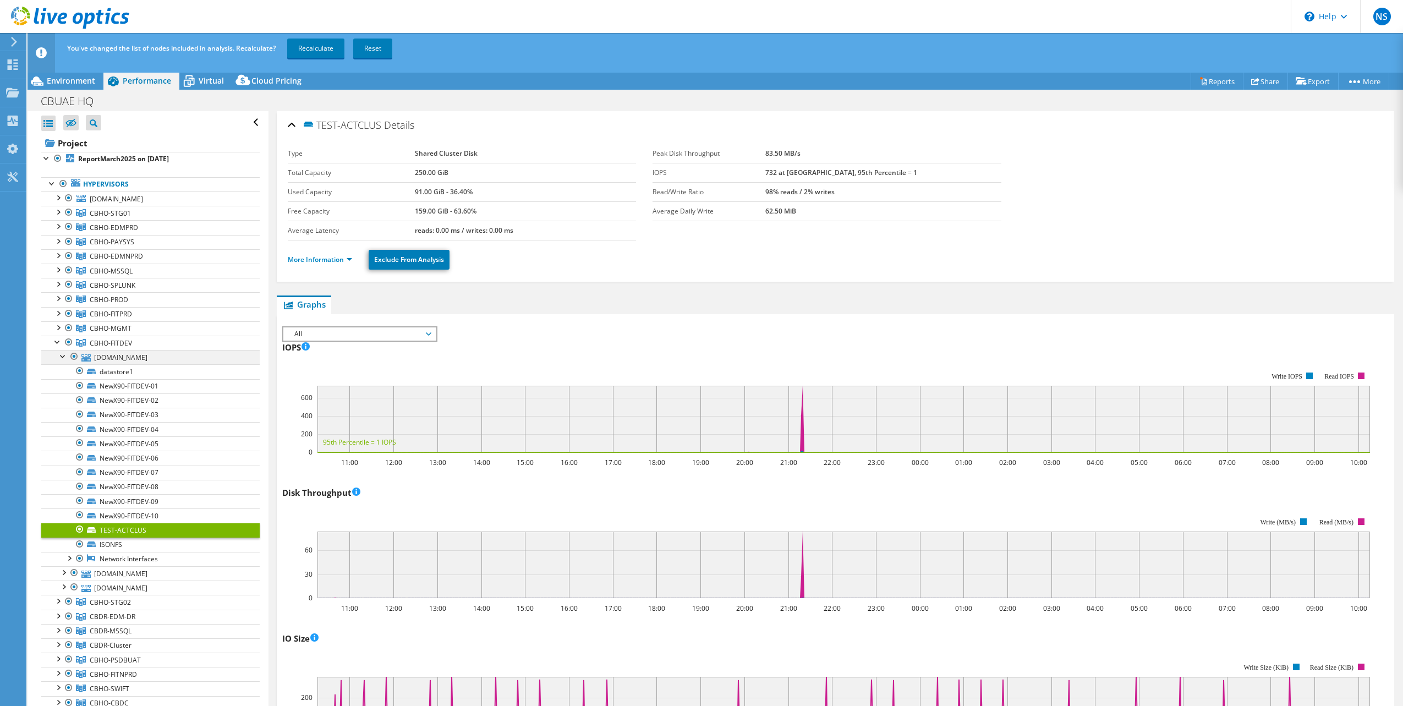
click at [59, 358] on div at bounding box center [63, 355] width 11 height 11
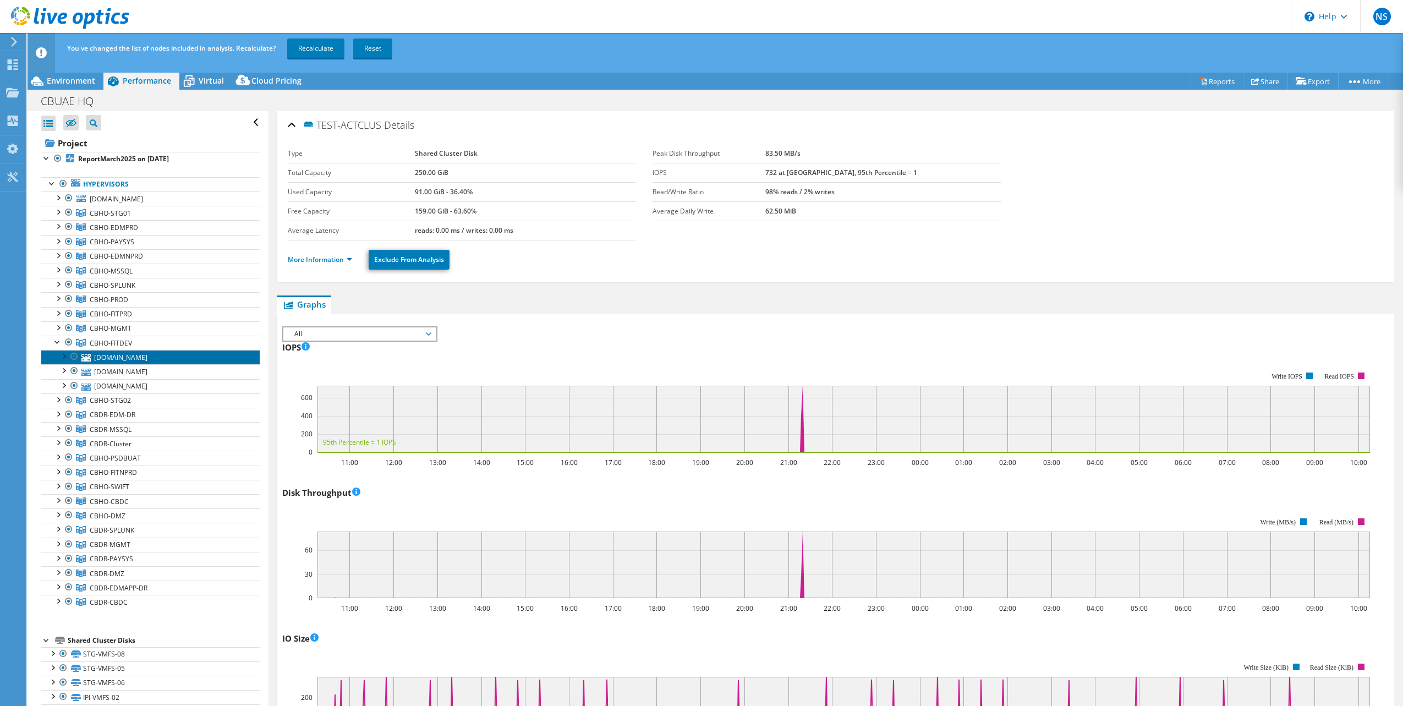
click at [122, 354] on link "[DOMAIN_NAME]" at bounding box center [150, 357] width 218 height 14
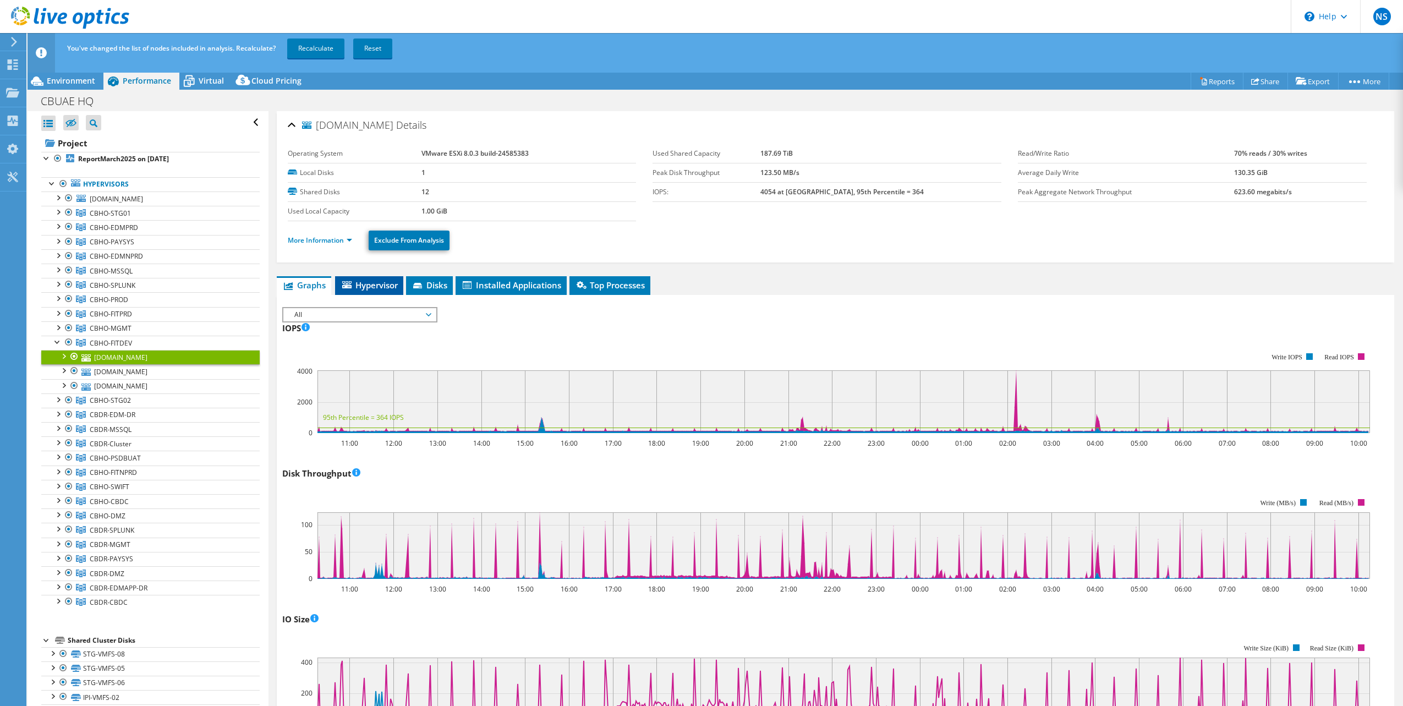
click at [376, 289] on span "Hypervisor" at bounding box center [369, 284] width 57 height 11
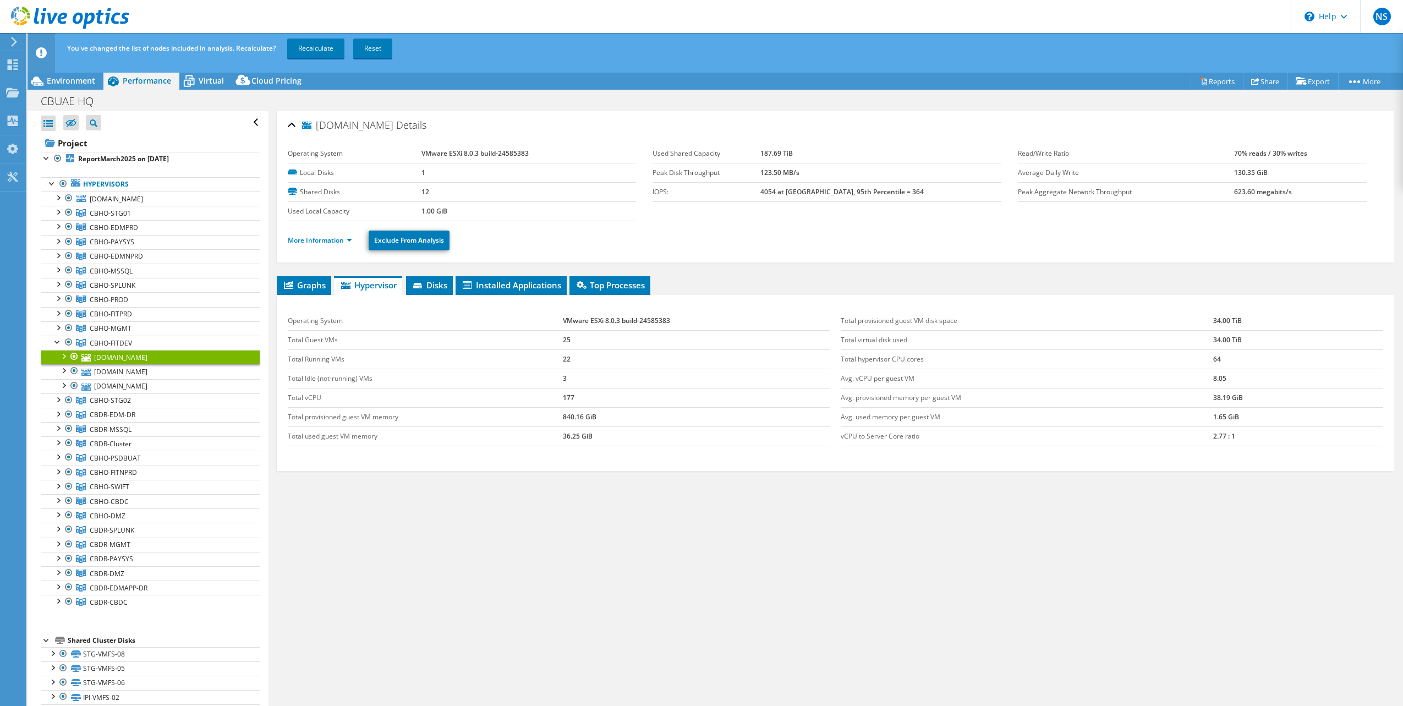
click at [525, 295] on div "Operating System VMware ESXi 8.0.3 build-24585383 Total Guest VMs 25 Total Runn…" at bounding box center [836, 383] width 1118 height 176
click at [546, 290] on li "Installed Applications" at bounding box center [511, 285] width 111 height 19
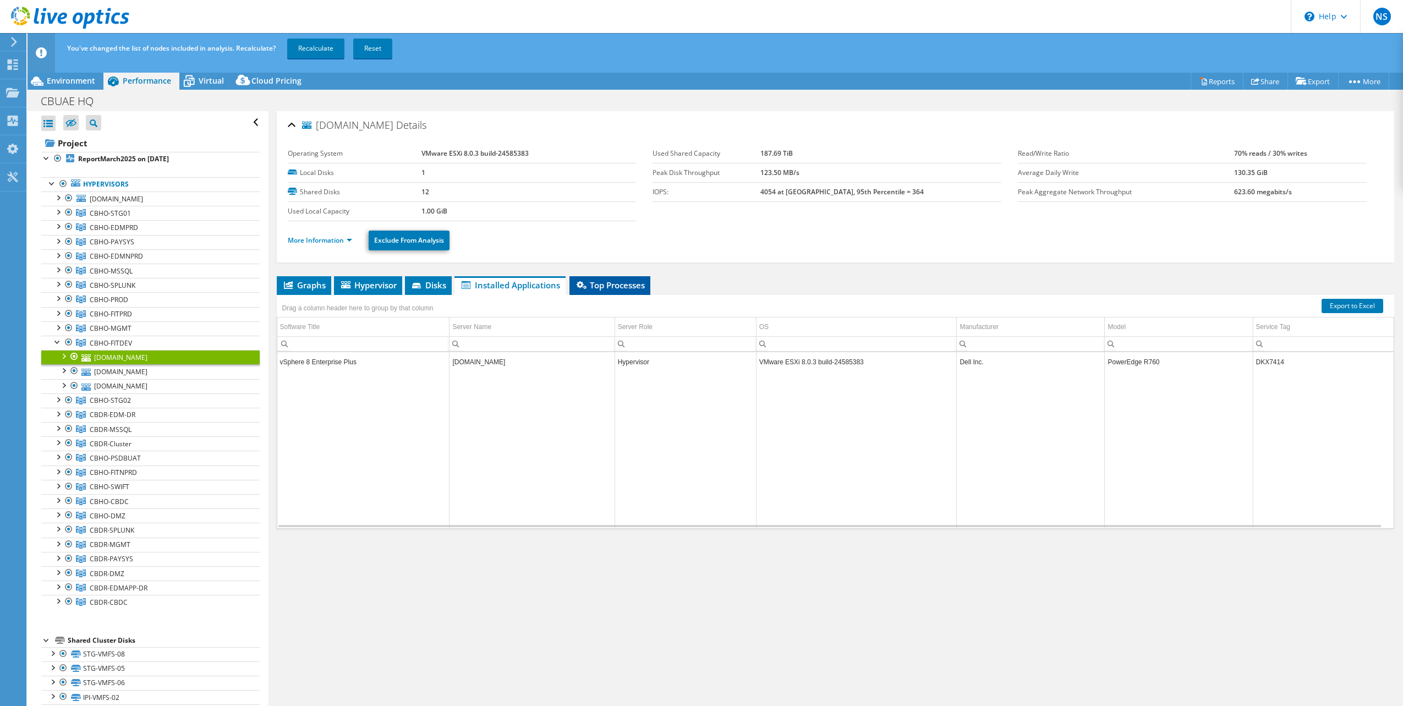
click at [613, 284] on span "Top Processes" at bounding box center [610, 284] width 70 height 11
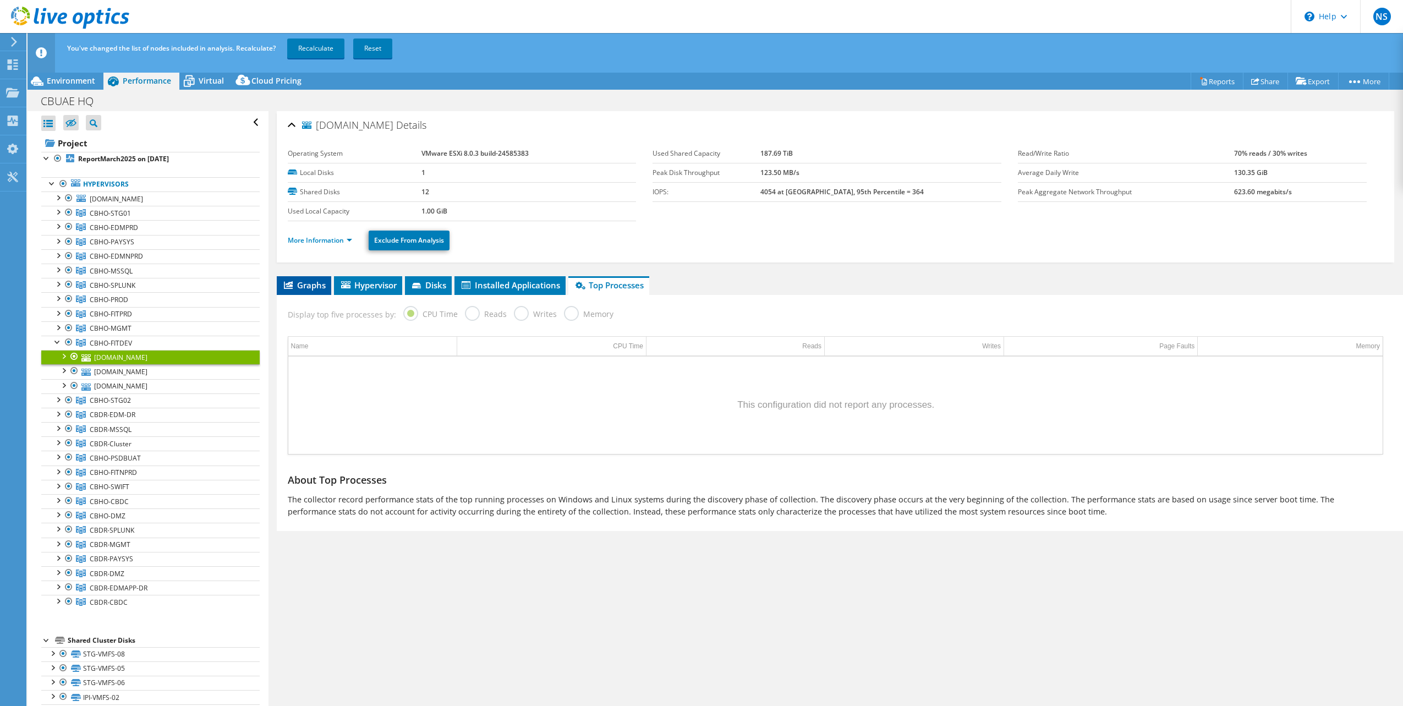
click at [304, 282] on span "Graphs" at bounding box center [303, 284] width 43 height 11
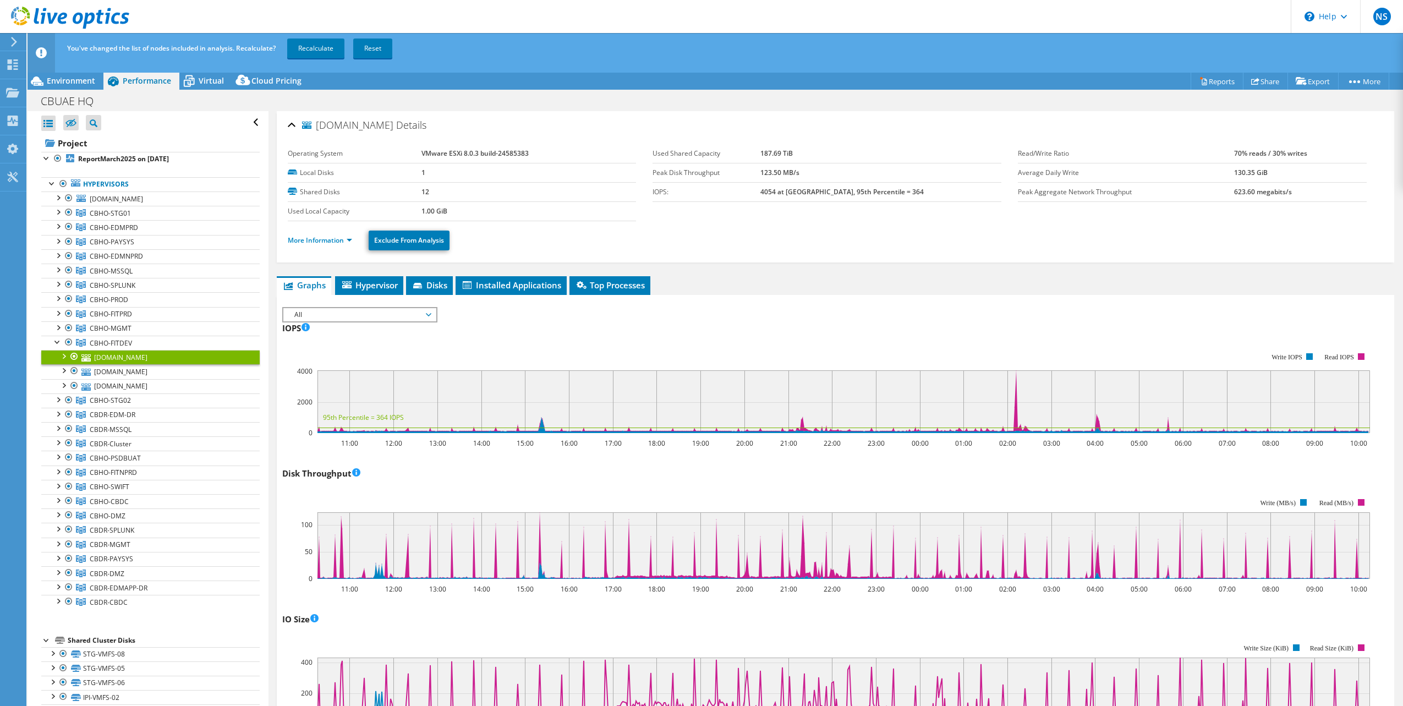
select select "EULondon"
select select "USD"
click at [129, 220] on link "CBHO-PROD" at bounding box center [150, 213] width 218 height 14
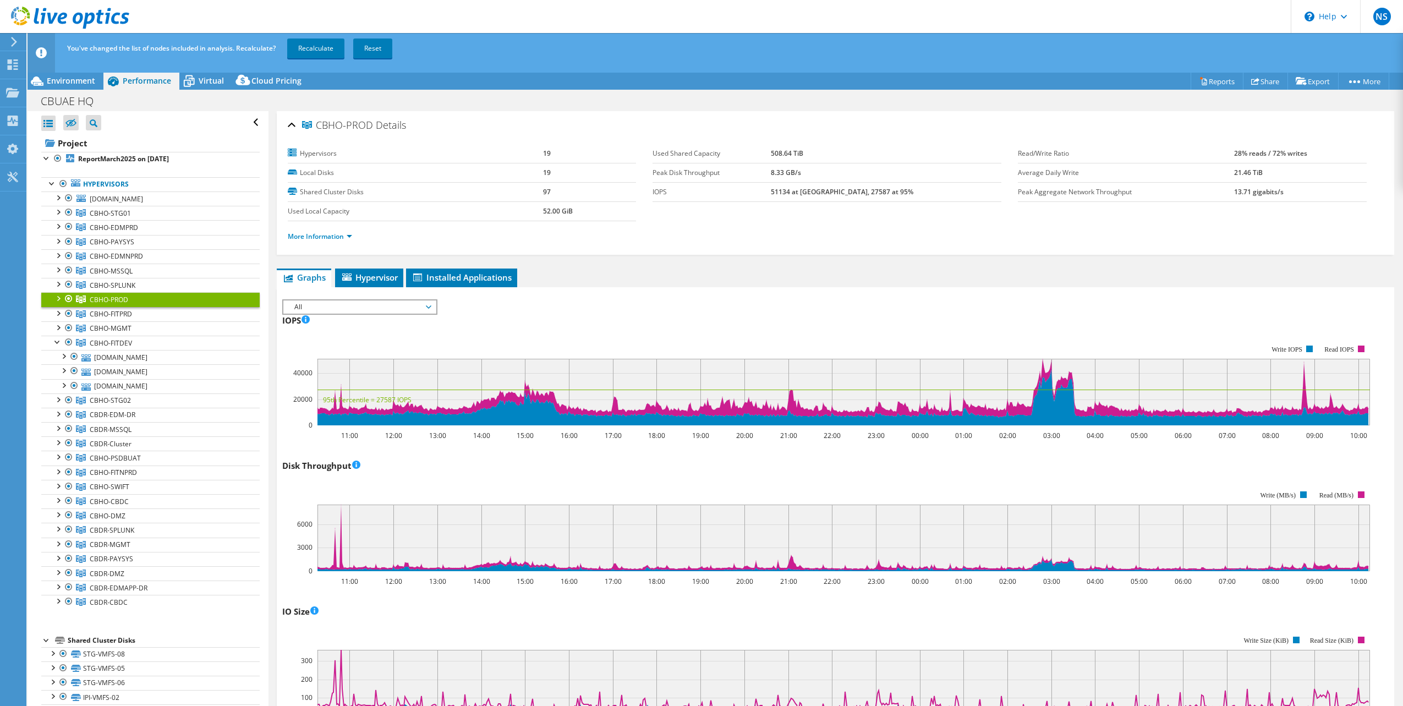
click at [364, 309] on span "All" at bounding box center [359, 306] width 141 height 13
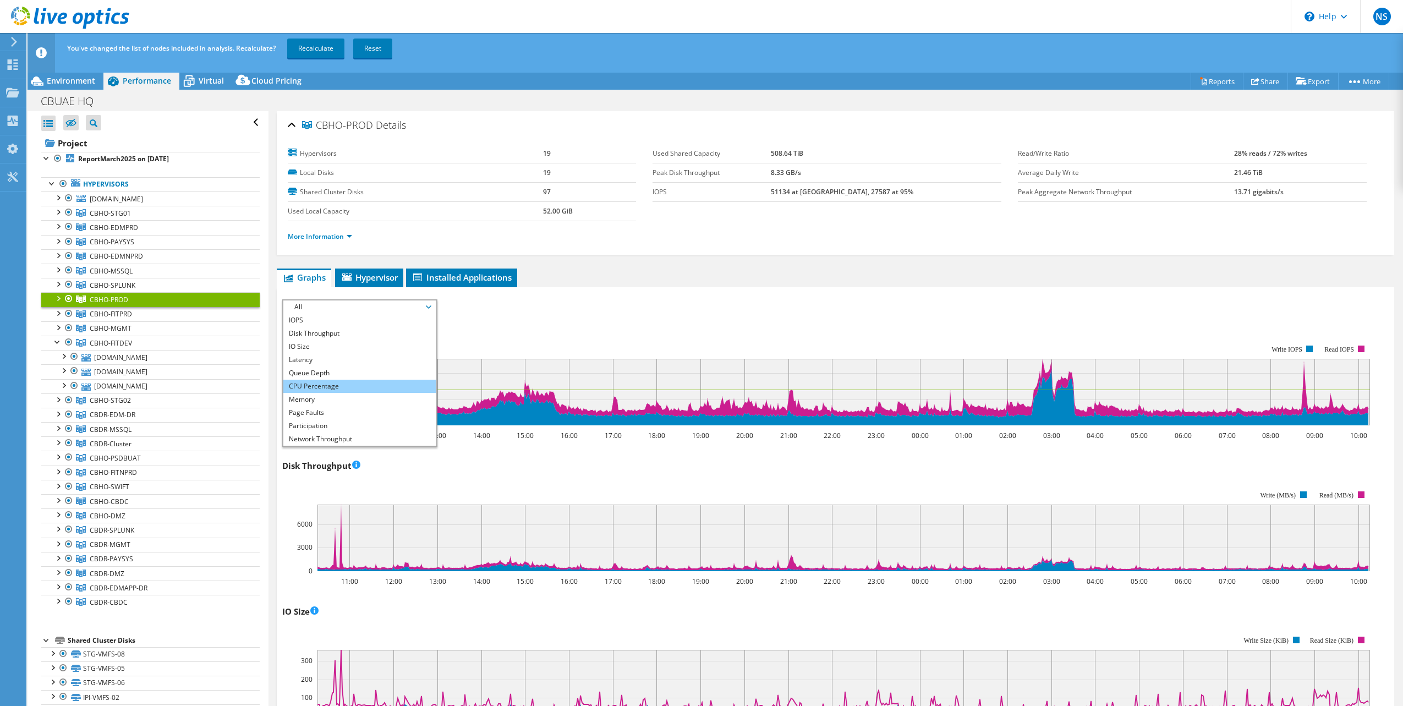
click at [359, 383] on li "CPU Percentage" at bounding box center [359, 386] width 152 height 13
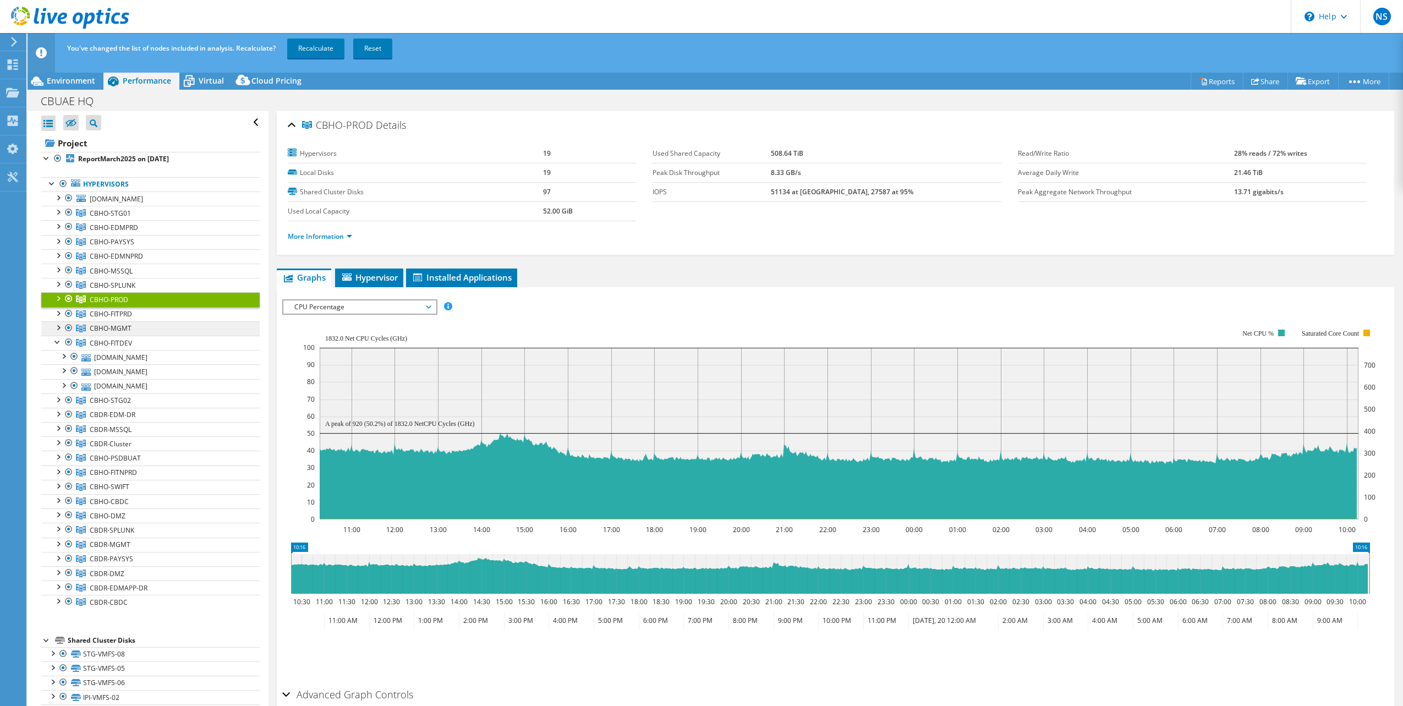
drag, startPoint x: 113, startPoint y: 312, endPoint x: 141, endPoint y: 326, distance: 31.5
click at [113, 218] on span "CBHO-FITPRD" at bounding box center [110, 213] width 41 height 9
